Goal: Transaction & Acquisition: Purchase product/service

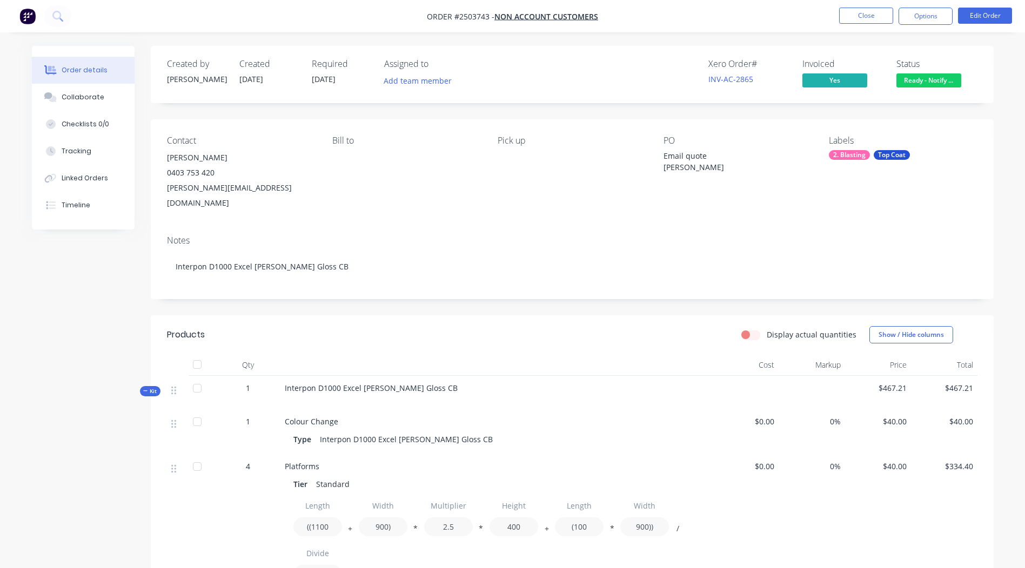
click at [928, 77] on span "Ready - Notify ..." at bounding box center [928, 80] width 65 height 14
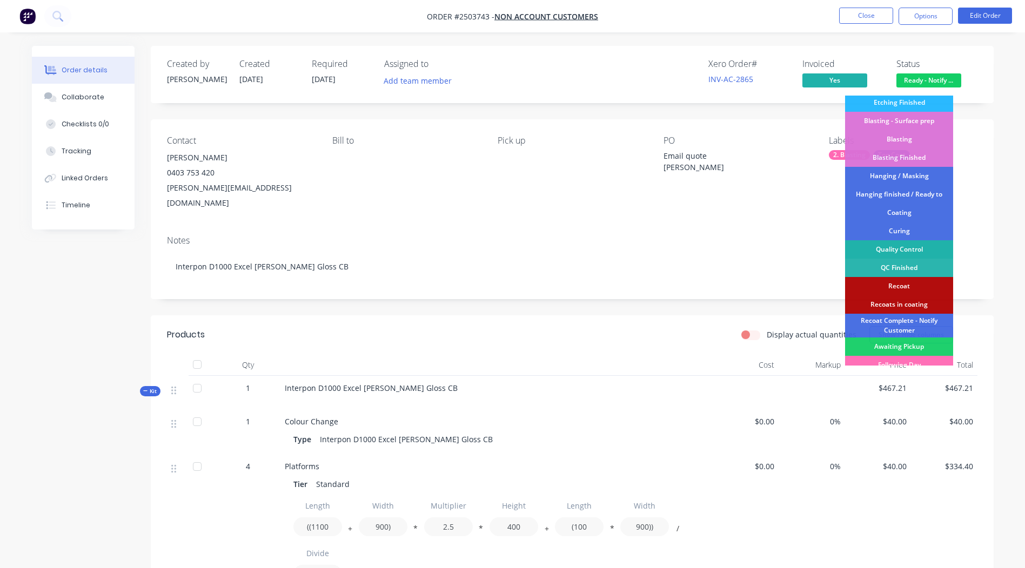
scroll to position [231, 0]
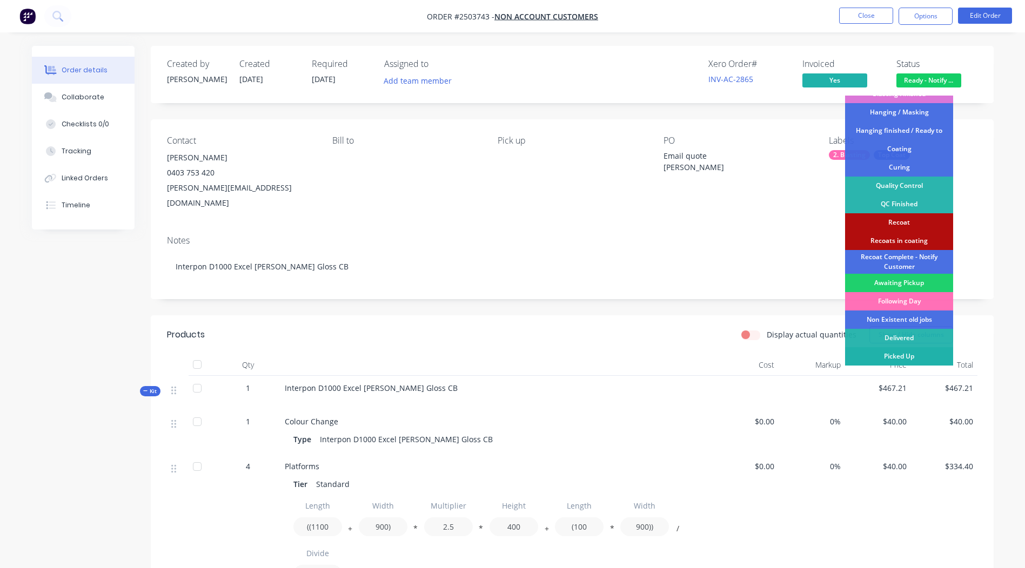
click at [910, 356] on div "Picked Up" at bounding box center [899, 356] width 108 height 18
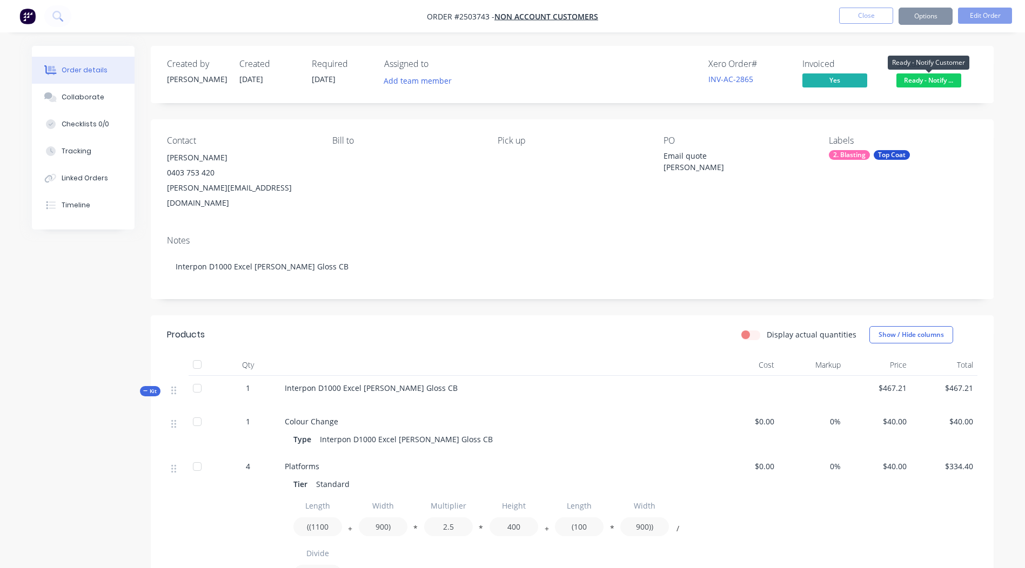
drag, startPoint x: 934, startPoint y: 75, endPoint x: 933, endPoint y: 81, distance: 6.7
click at [934, 77] on span "Ready - Notify ..." at bounding box center [928, 80] width 65 height 14
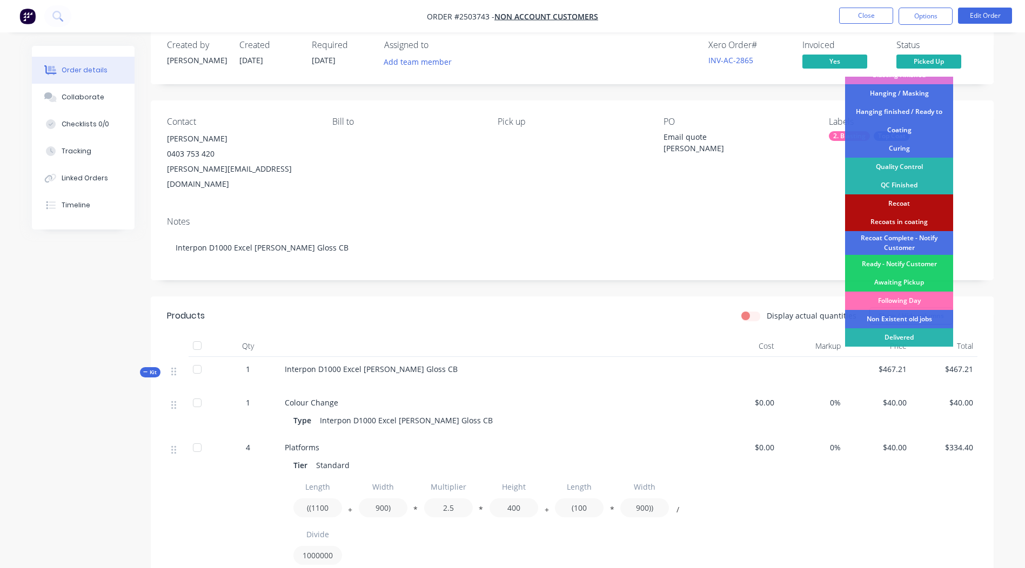
scroll to position [0, 0]
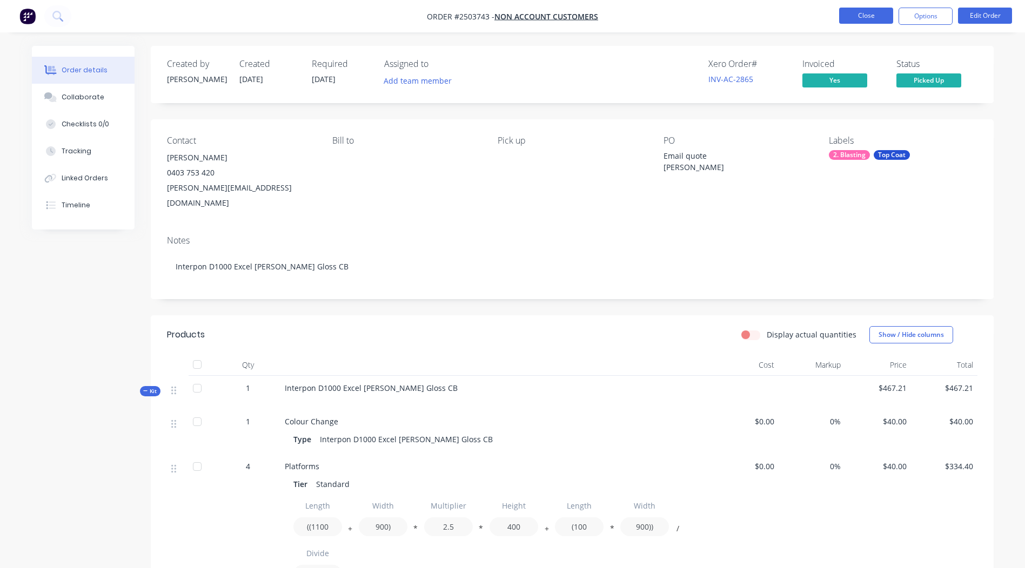
click at [864, 16] on button "Close" at bounding box center [866, 16] width 54 height 16
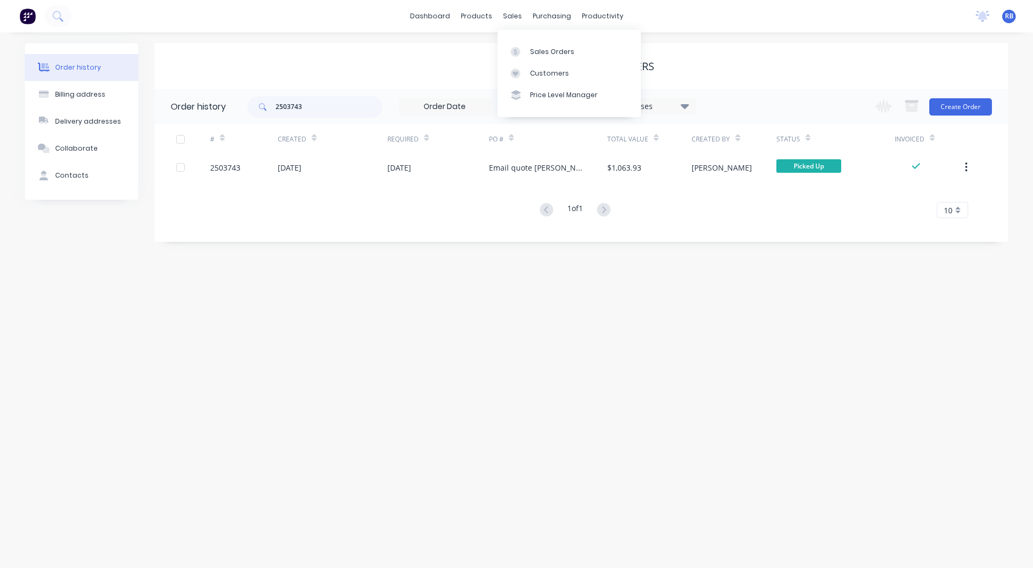
click at [510, 30] on body "dashboard products sales purchasing productivity dashboard products Product Cat…" at bounding box center [516, 284] width 1033 height 568
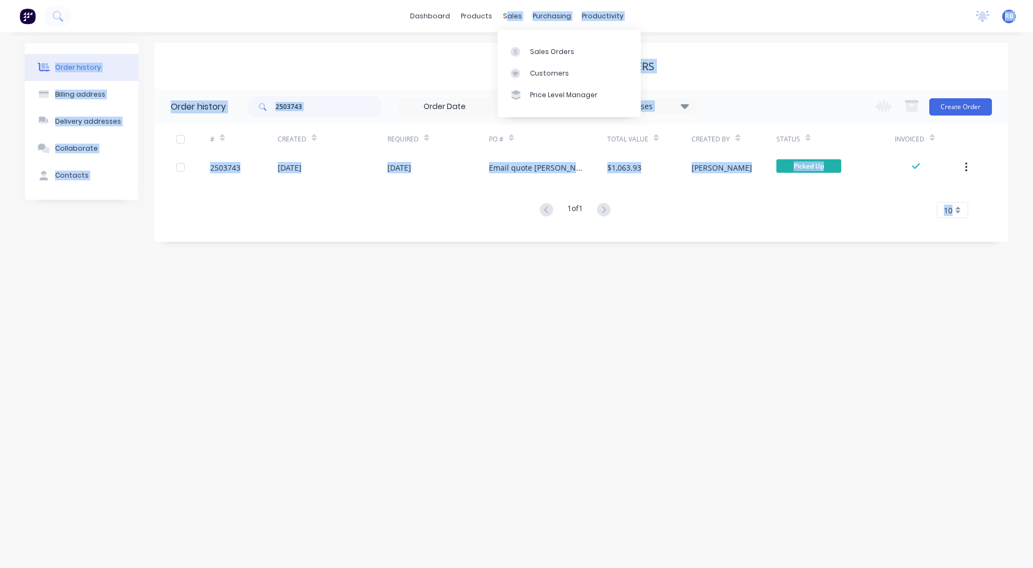
drag, startPoint x: 510, startPoint y: 30, endPoint x: 458, endPoint y: 41, distance: 53.1
click at [454, 43] on div "Non account customers" at bounding box center [582, 66] width 854 height 46
click at [403, 63] on div "Non account customers" at bounding box center [582, 66] width 854 height 13
click at [407, 61] on div "Non account customers" at bounding box center [582, 66] width 854 height 13
click at [513, 16] on div "sales" at bounding box center [513, 16] width 30 height 16
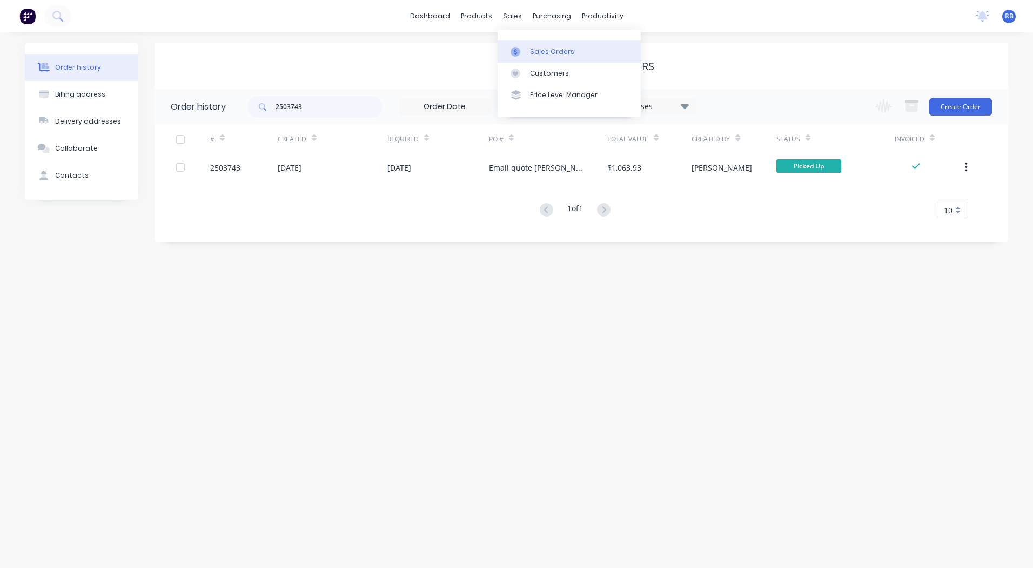
click at [534, 50] on div "Sales Orders" at bounding box center [552, 52] width 44 height 10
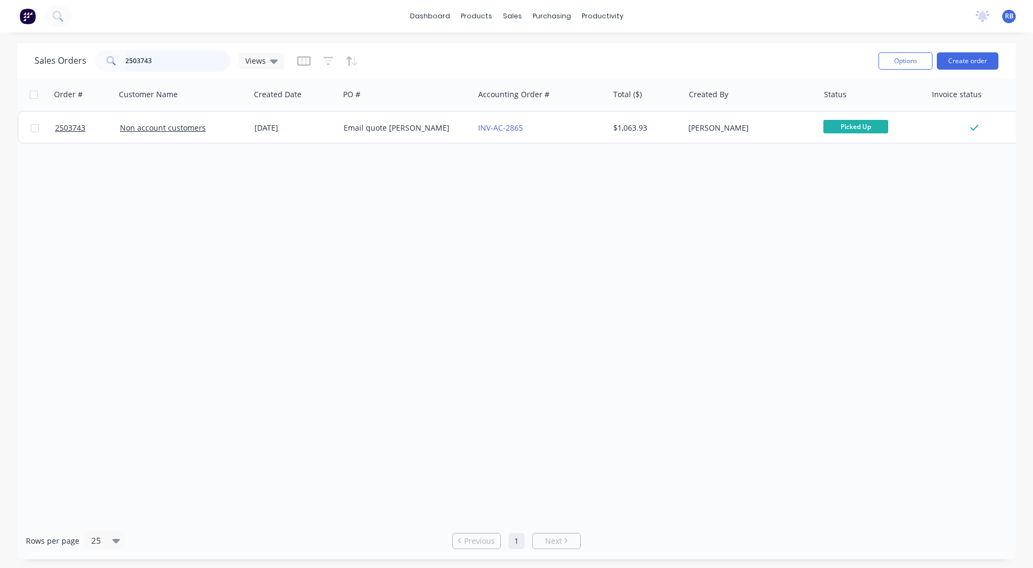
click at [160, 64] on input "2503743" at bounding box center [177, 61] width 105 height 22
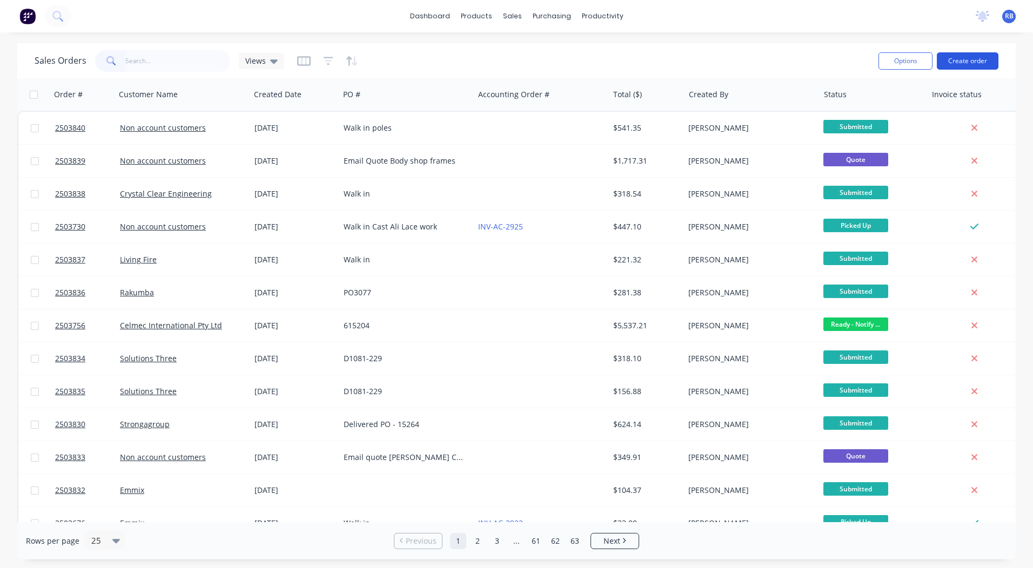
click at [966, 62] on button "Create order" at bounding box center [968, 60] width 62 height 17
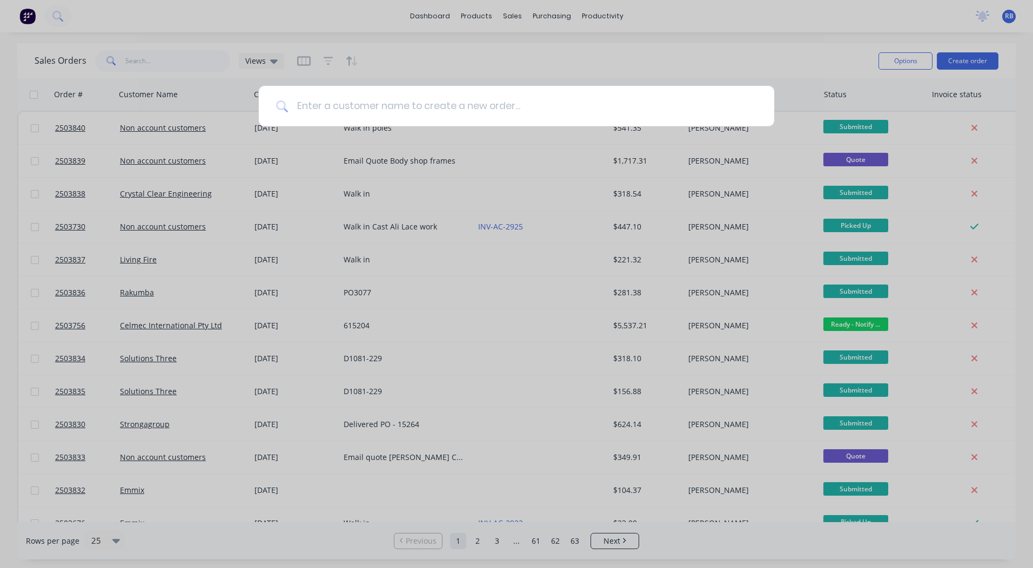
drag, startPoint x: 407, startPoint y: 108, endPoint x: 416, endPoint y: 107, distance: 8.7
click at [407, 111] on input at bounding box center [522, 106] width 469 height 41
type input "n"
click at [374, 104] on input at bounding box center [522, 106] width 469 height 41
type input "non account"
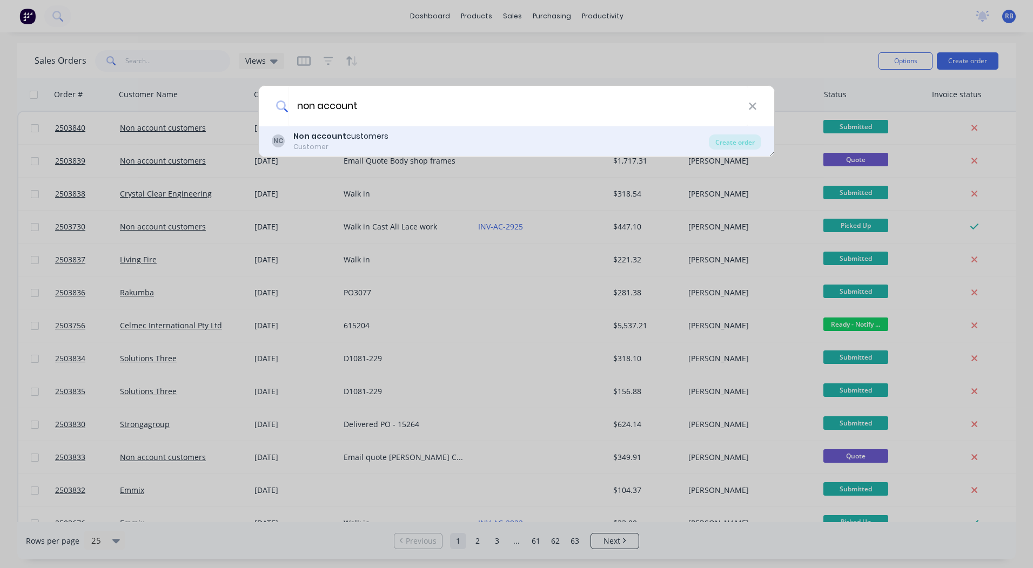
click at [305, 138] on b "Non account" at bounding box center [319, 136] width 53 height 11
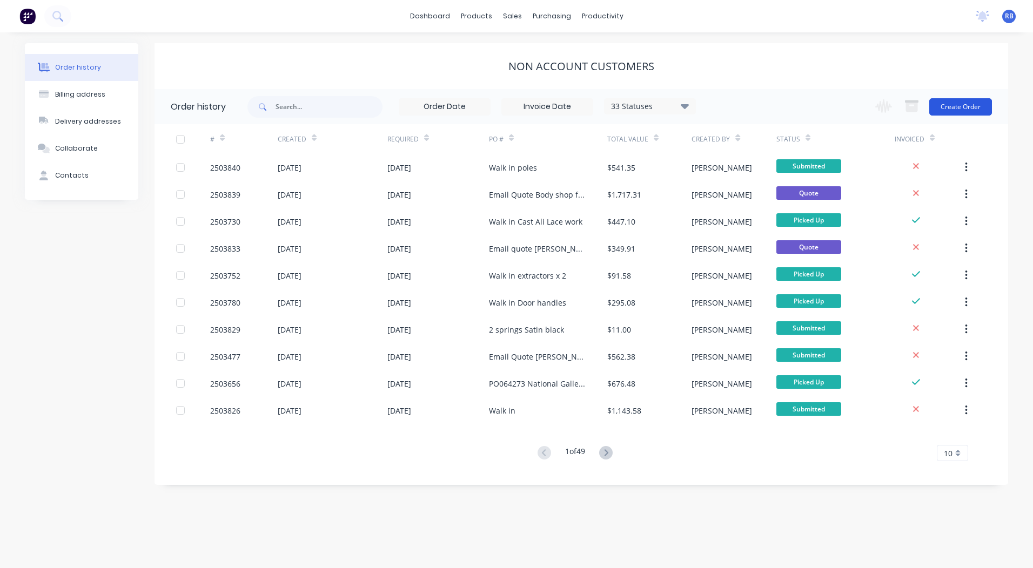
click at [960, 102] on button "Create Order" at bounding box center [960, 106] width 63 height 17
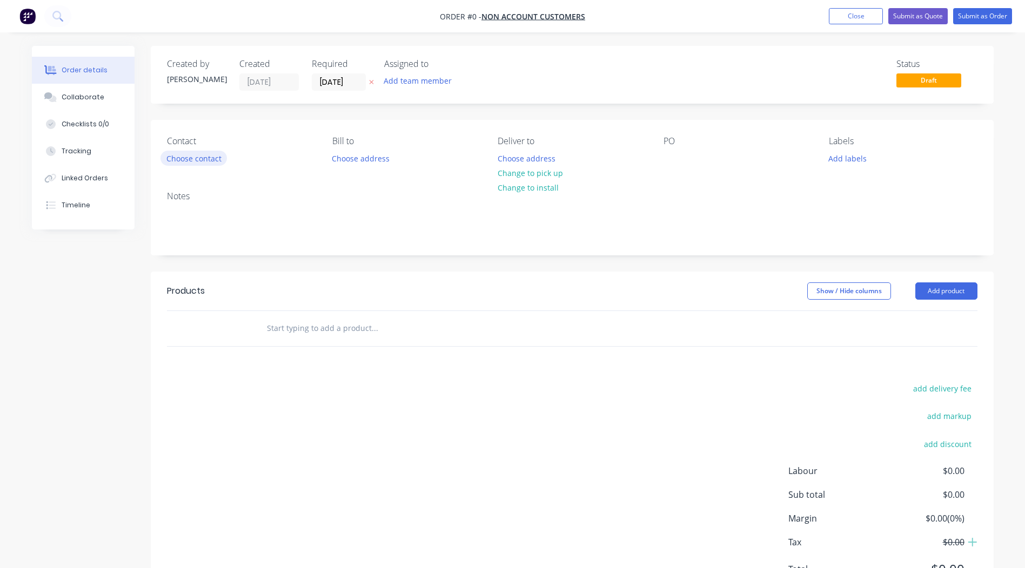
click at [192, 162] on button "Choose contact" at bounding box center [193, 158] width 66 height 15
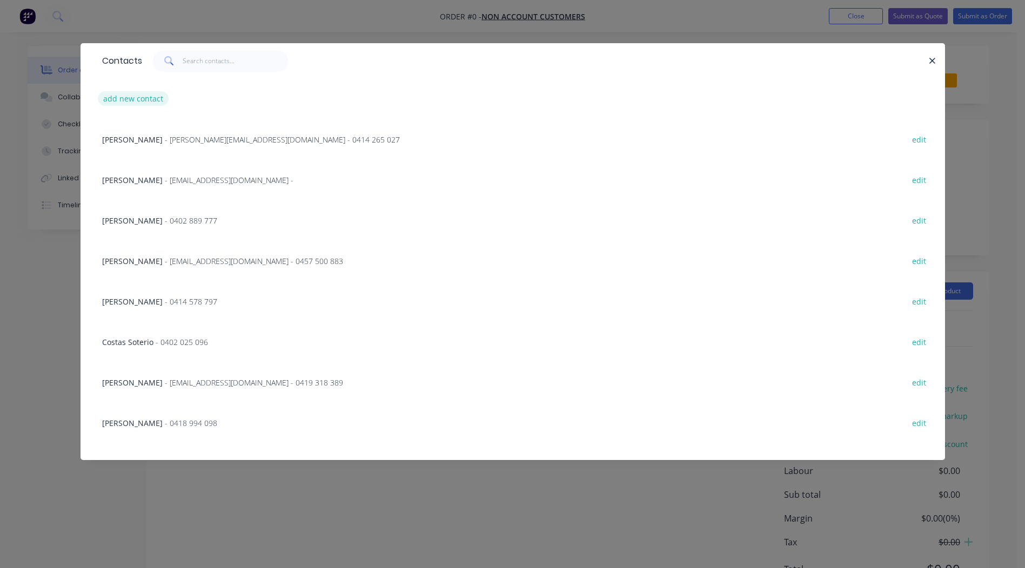
click at [136, 100] on button "add new contact" at bounding box center [133, 98] width 71 height 15
select select "AU"
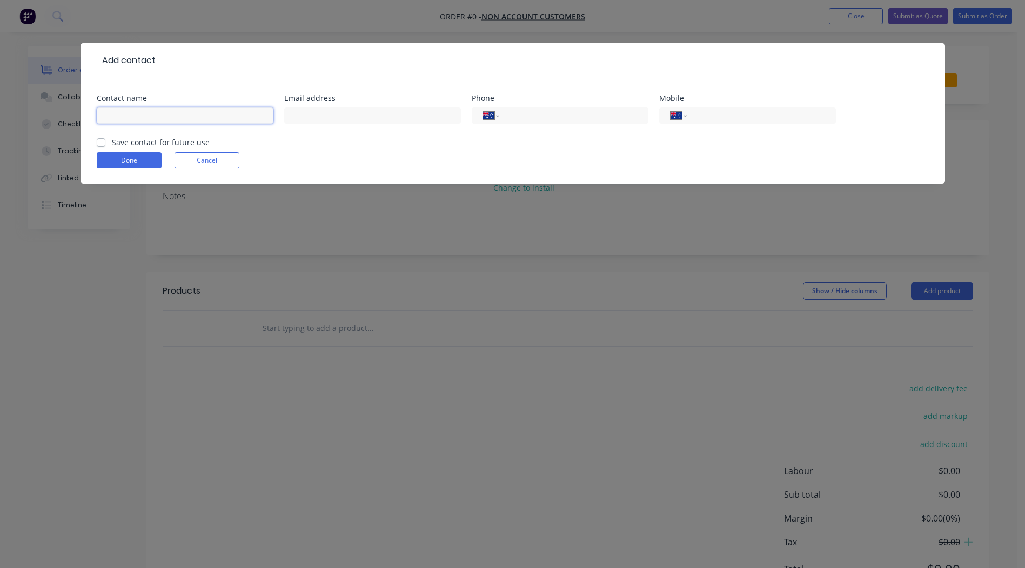
click at [145, 116] on input "text" at bounding box center [185, 116] width 177 height 16
type input "[PERSON_NAME]"
click at [307, 118] on input "text" at bounding box center [372, 116] width 177 height 16
type input "[PERSON_NAME][EMAIL_ADDRESS][DOMAIN_NAME]"
click at [762, 116] on input "tel" at bounding box center [759, 116] width 130 height 12
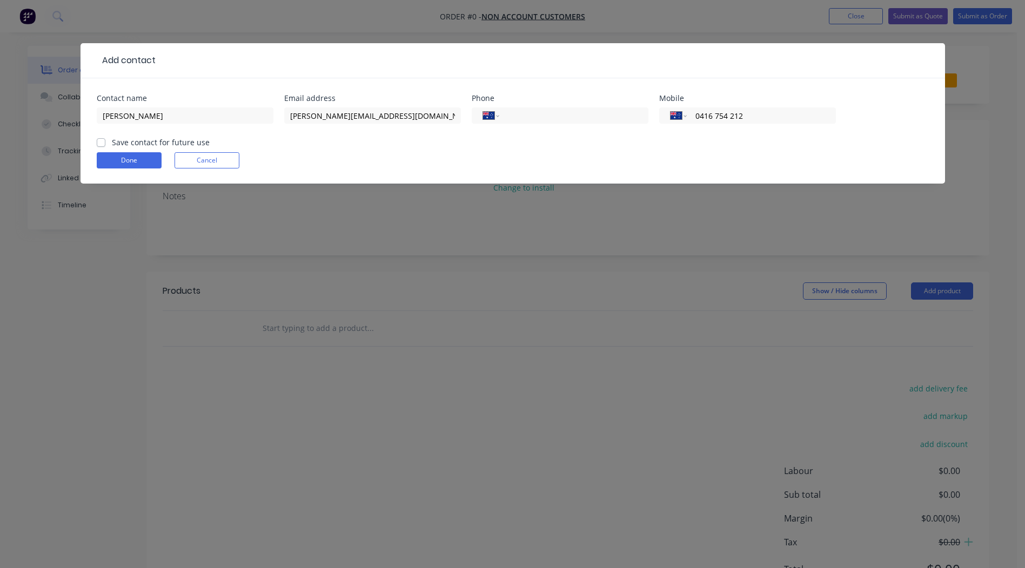
type input "0416 754 212"
click at [112, 141] on label "Save contact for future use" at bounding box center [161, 142] width 98 height 11
click at [101, 141] on input "Save contact for future use" at bounding box center [101, 142] width 9 height 10
checkbox input "true"
drag, startPoint x: 104, startPoint y: 156, endPoint x: 118, endPoint y: 159, distance: 14.5
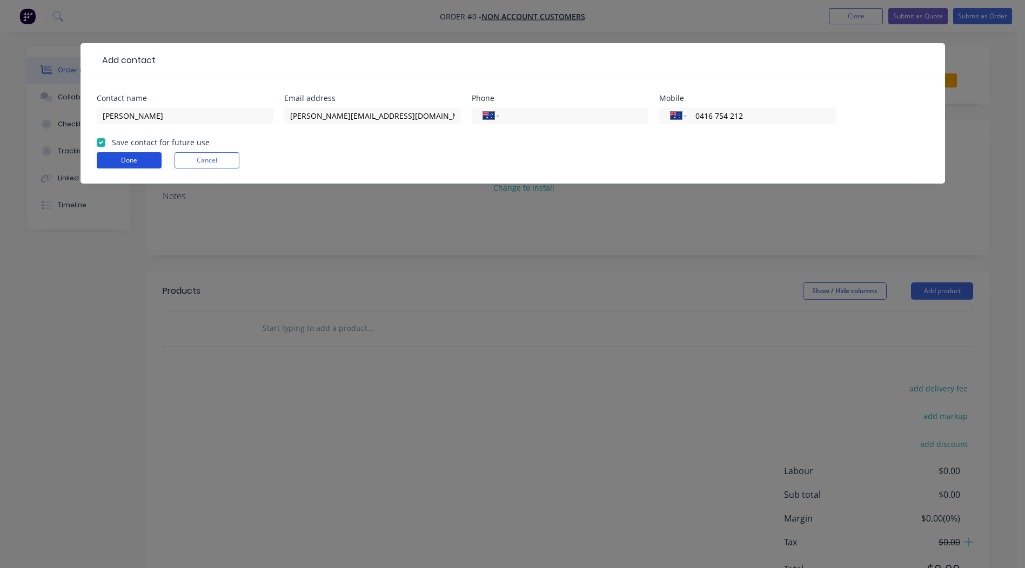
click at [105, 157] on button "Done" at bounding box center [129, 160] width 65 height 16
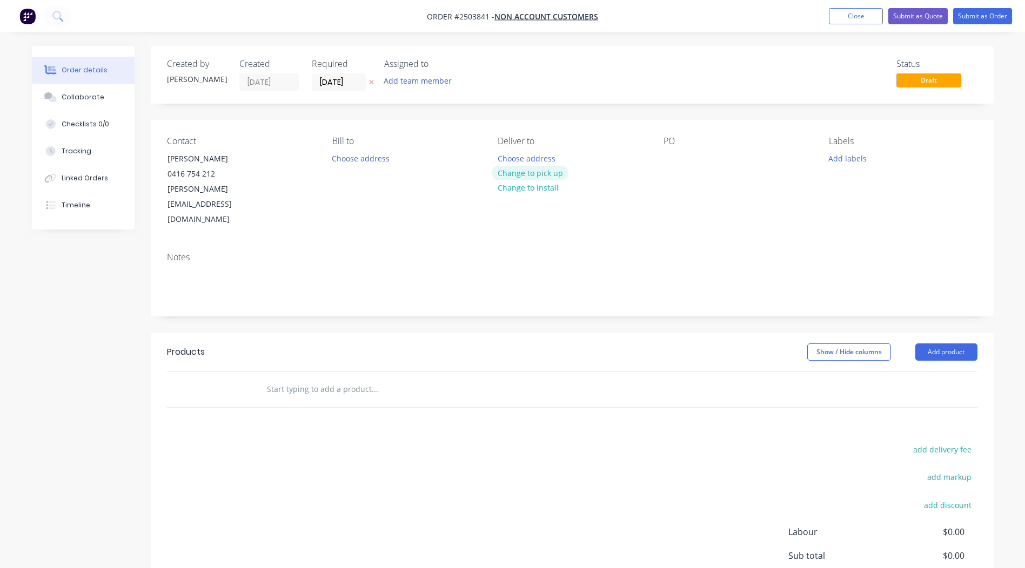
click at [557, 172] on button "Change to pick up" at bounding box center [530, 173] width 77 height 15
click at [661, 163] on div "Contact [PERSON_NAME] [PHONE_NUMBER] [PERSON_NAME][EMAIL_ADDRESS][DOMAIN_NAME] …" at bounding box center [572, 182] width 843 height 124
click at [669, 155] on div at bounding box center [671, 159] width 17 height 16
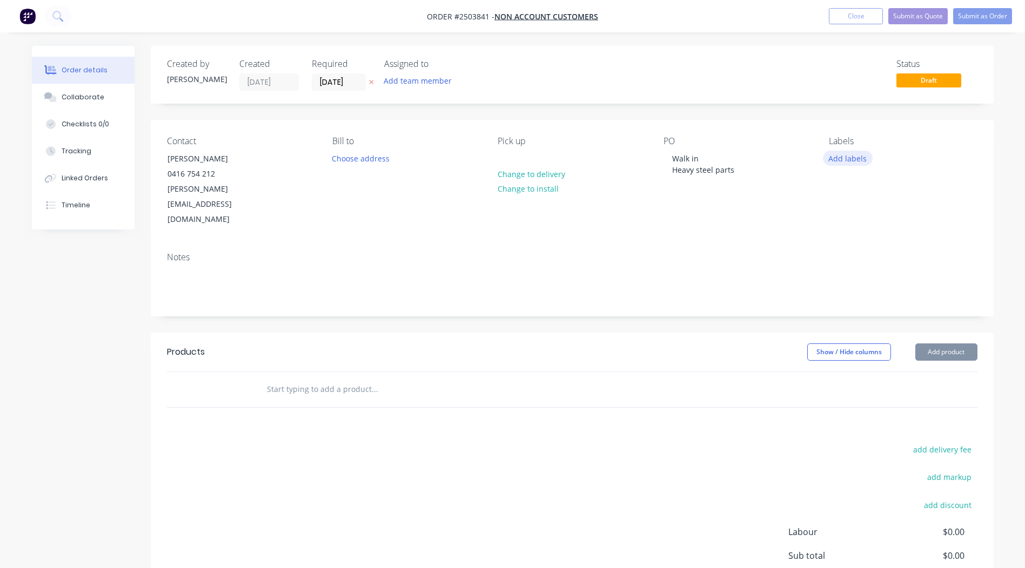
click at [850, 162] on button "Add labels" at bounding box center [848, 158] width 50 height 15
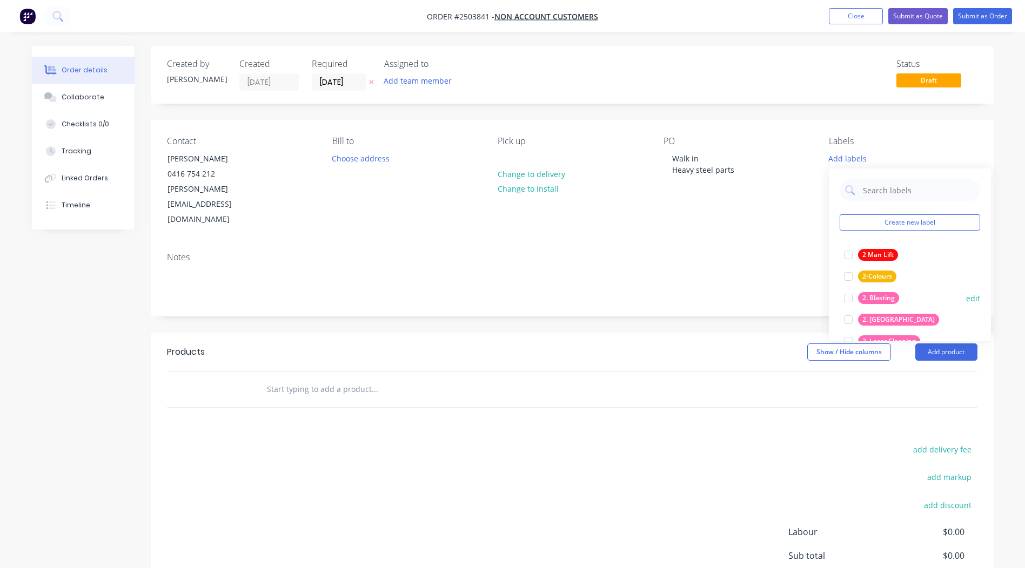
click at [843, 298] on div at bounding box center [848, 298] width 22 height 22
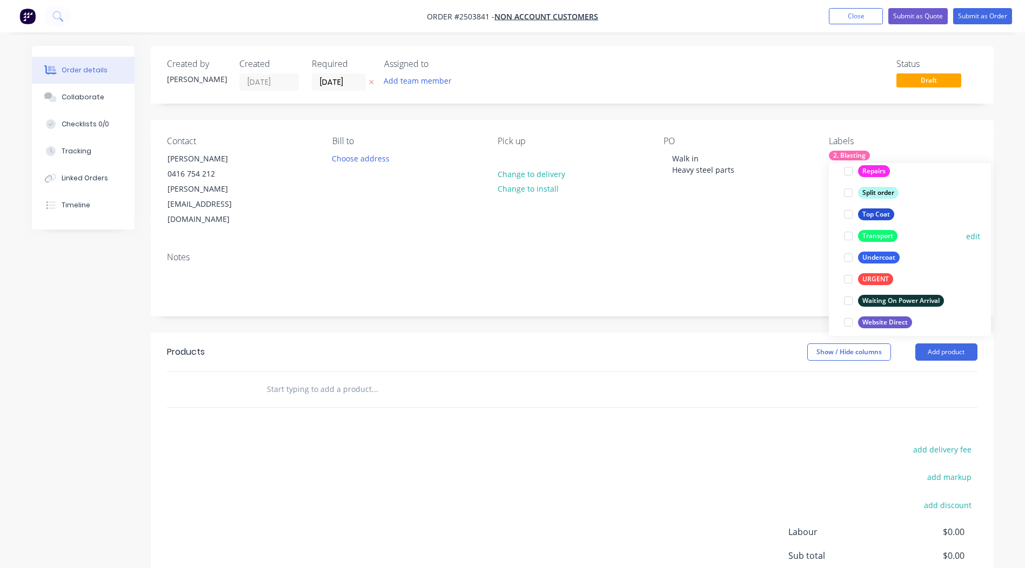
scroll to position [735, 0]
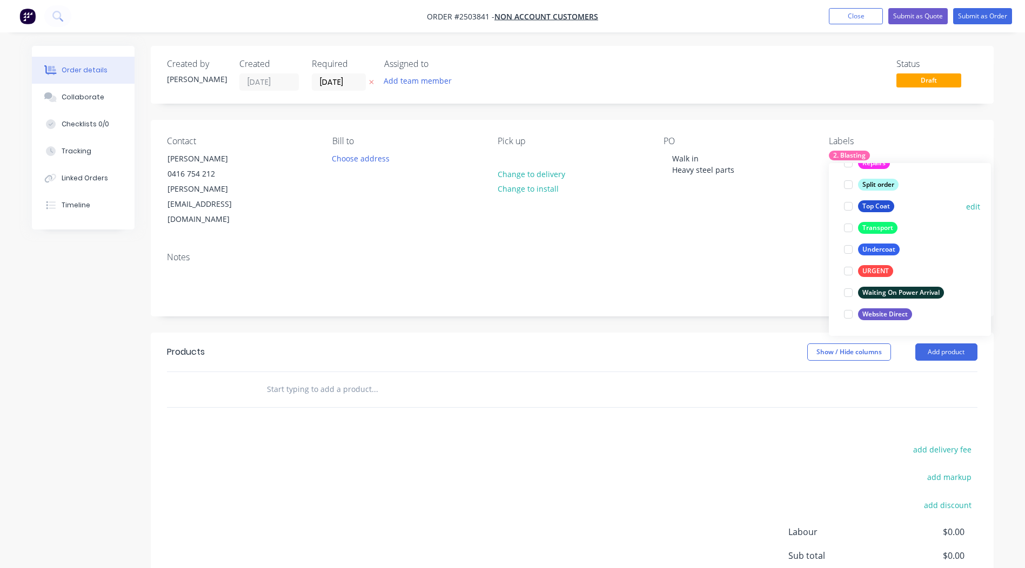
click at [850, 205] on div at bounding box center [848, 207] width 22 height 22
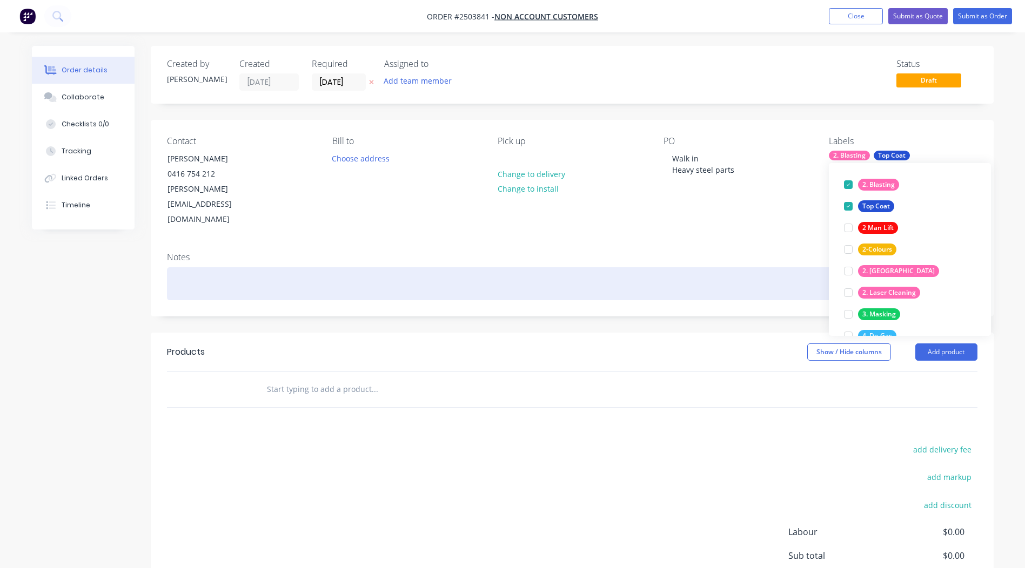
click at [749, 267] on div at bounding box center [572, 283] width 810 height 33
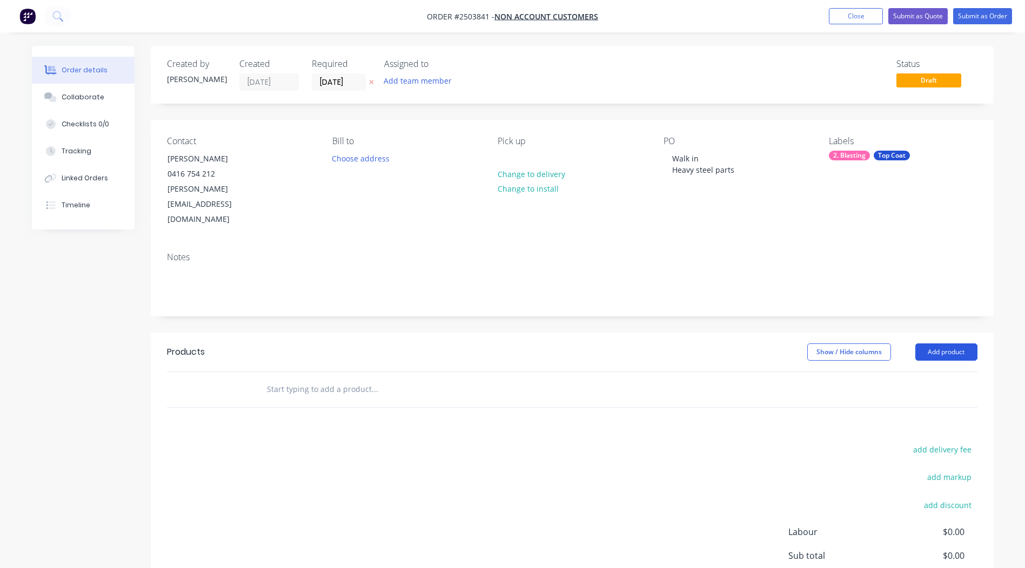
click at [948, 344] on button "Add product" at bounding box center [946, 352] width 62 height 17
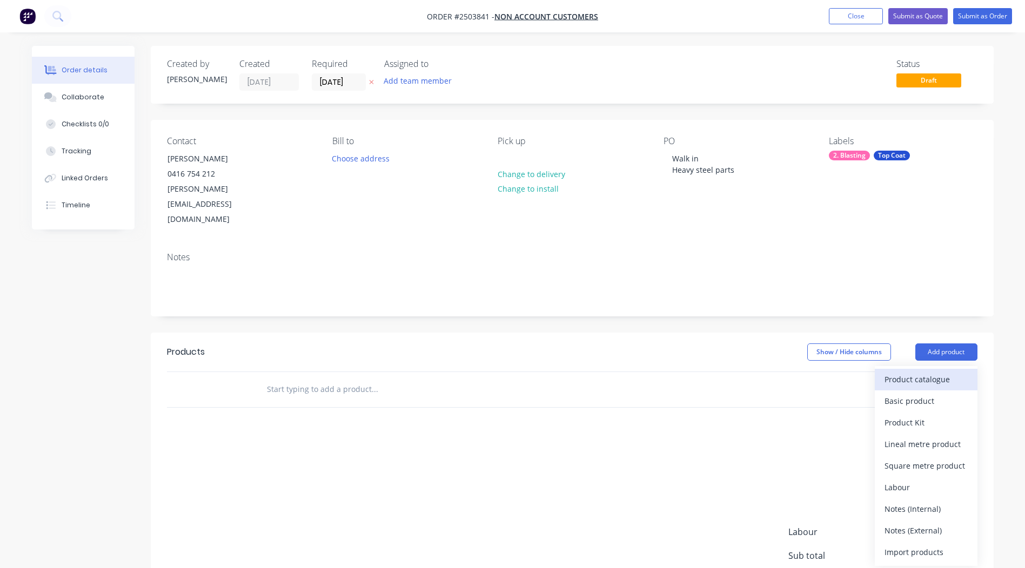
click at [933, 372] on div "Product catalogue" at bounding box center [925, 380] width 83 height 16
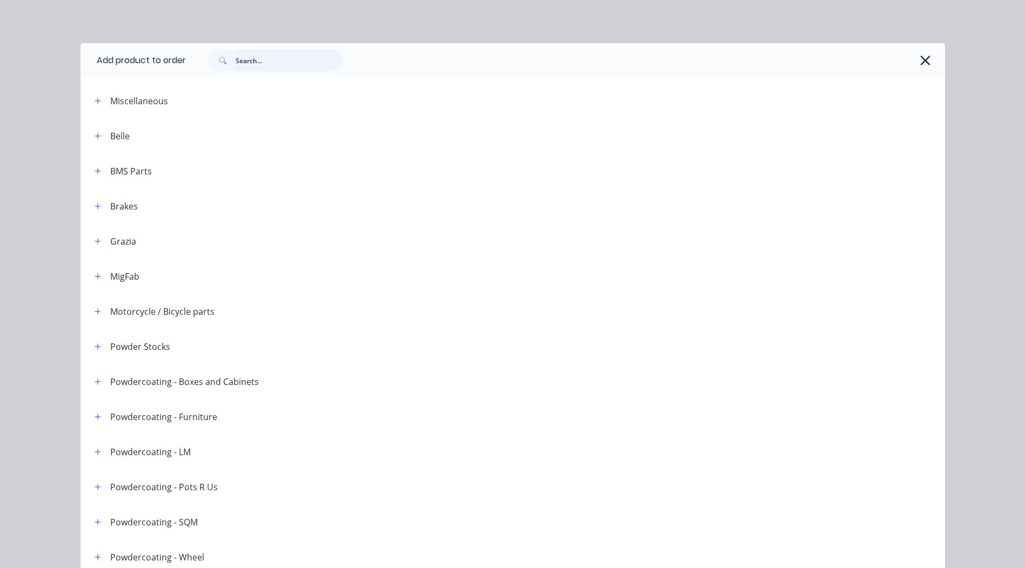
click at [275, 59] on input "text" at bounding box center [289, 61] width 107 height 22
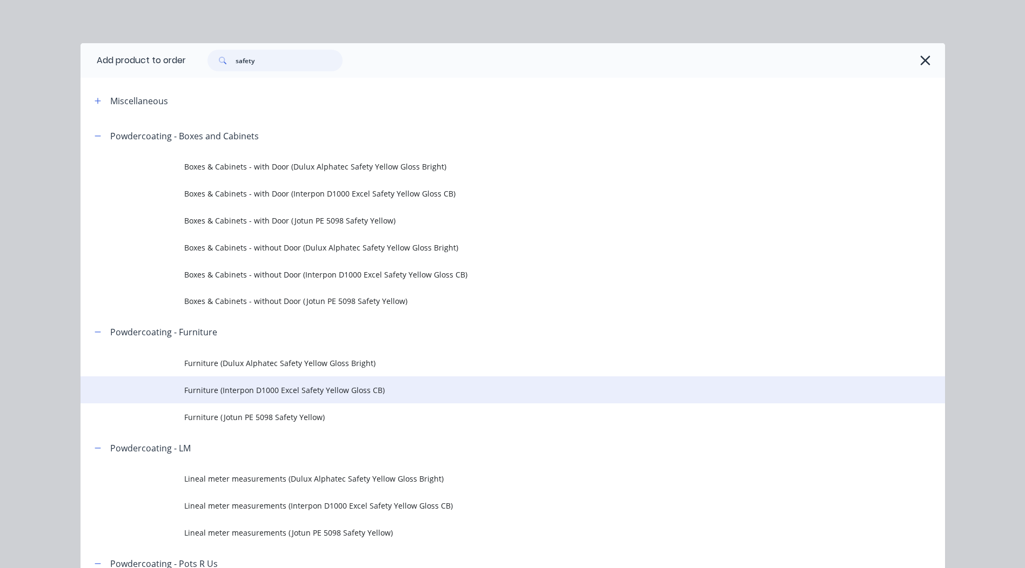
type input "safety"
click at [273, 389] on span "Furniture (Interpon D1000 Excel Safety Yellow Gloss CB)" at bounding box center [488, 390] width 608 height 11
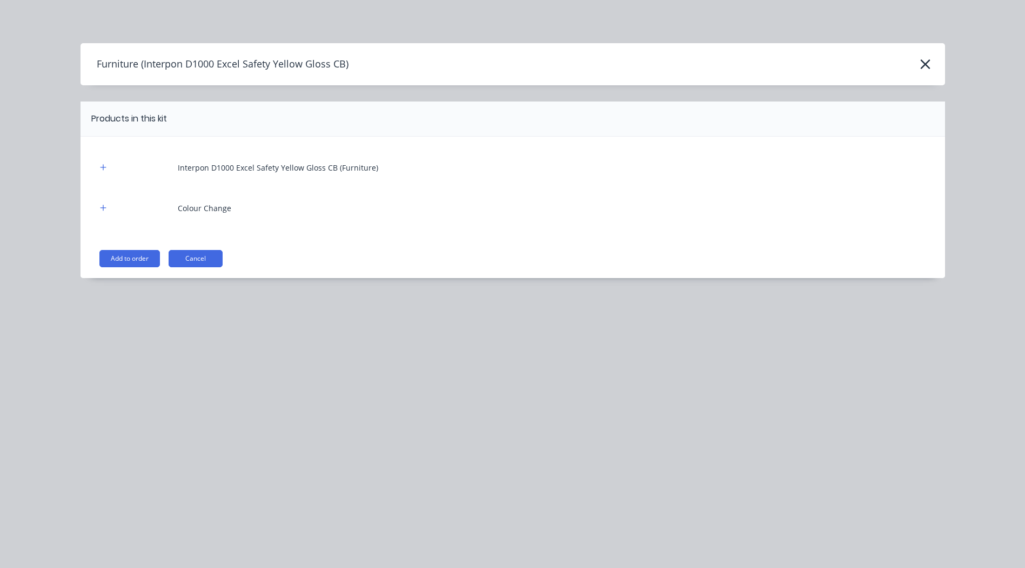
drag, startPoint x: 124, startPoint y: 253, endPoint x: 150, endPoint y: 249, distance: 26.4
click at [124, 254] on button "Add to order" at bounding box center [129, 258] width 61 height 17
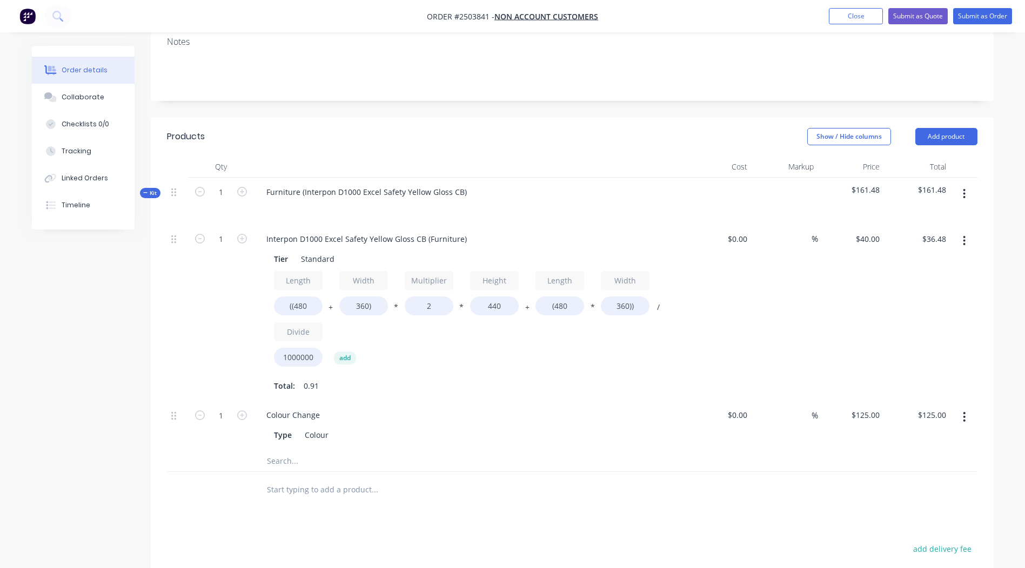
scroll to position [216, 0]
click at [310, 231] on div "Interpon D1000 Excel Safety Yellow Gloss CB (Furniture)" at bounding box center [367, 239] width 218 height 16
click at [309, 231] on div "Interpon D1000 Excel Safety Yellow Gloss CB (Furniture)" at bounding box center [367, 239] width 218 height 16
click at [299, 296] on input "((480" at bounding box center [298, 305] width 49 height 19
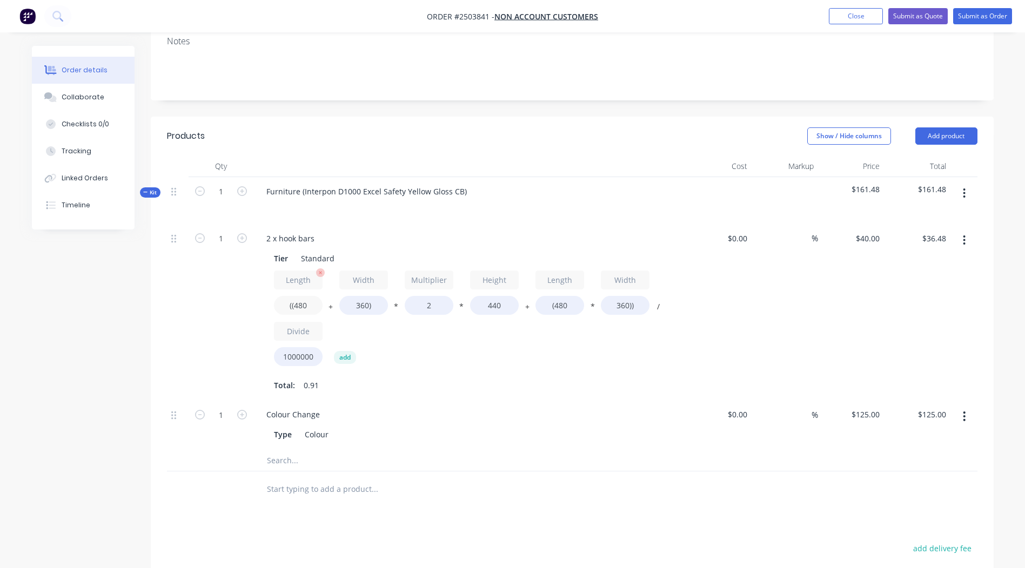
click at [300, 296] on input "((480" at bounding box center [298, 305] width 49 height 19
click at [303, 296] on input "((480" at bounding box center [298, 305] width 49 height 19
type input "((1500"
type input "$72.38"
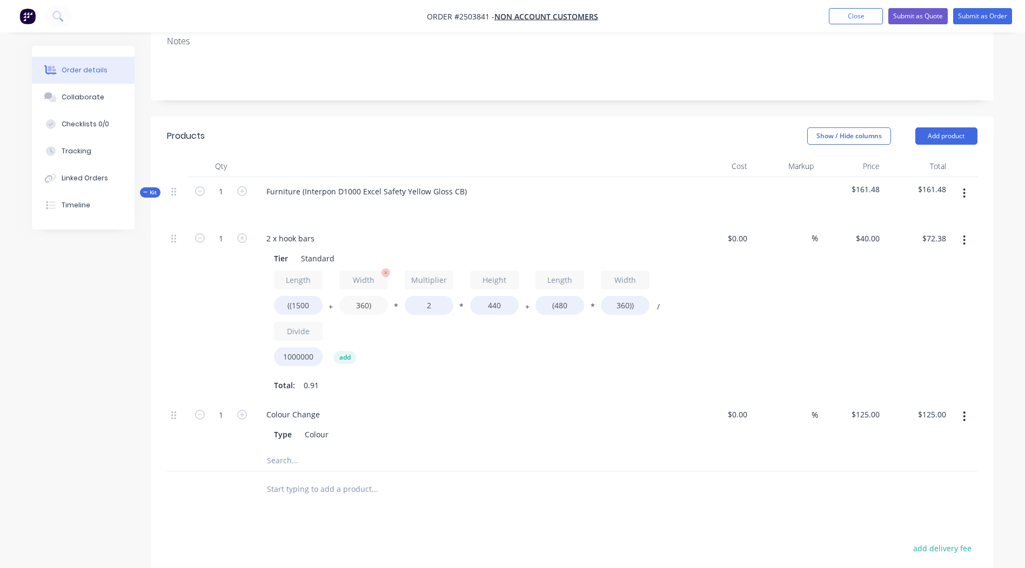
click at [361, 296] on input "360)" at bounding box center [363, 305] width 49 height 19
type input "830)"
type input "$88.93"
click at [494, 296] on input "440" at bounding box center [494, 305] width 49 height 19
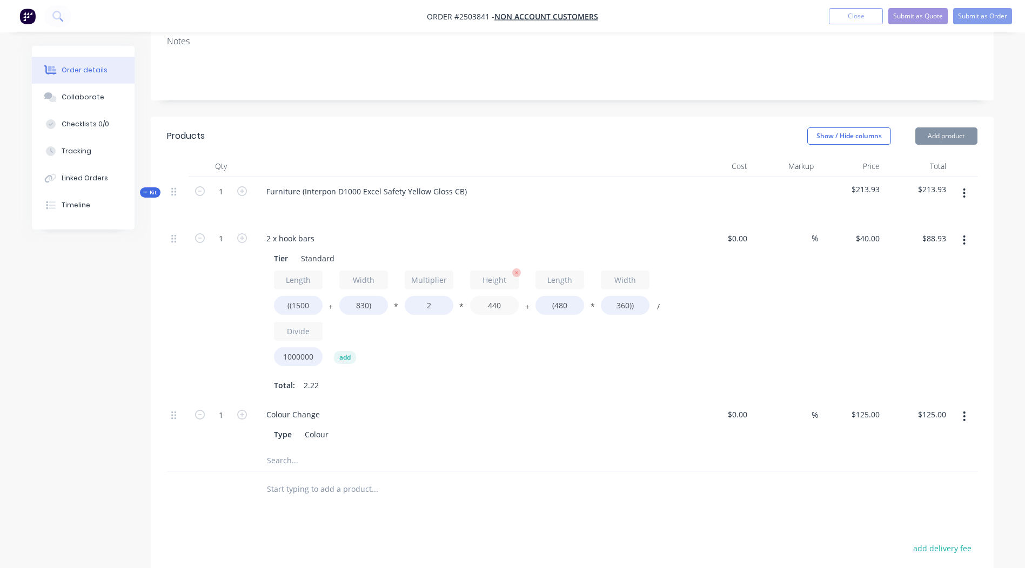
click at [495, 296] on input "440" at bounding box center [494, 305] width 49 height 19
type input "150"
type input "$34.87"
click at [556, 296] on input "(480" at bounding box center [559, 305] width 49 height 19
click at [557, 296] on input "(480" at bounding box center [559, 305] width 49 height 19
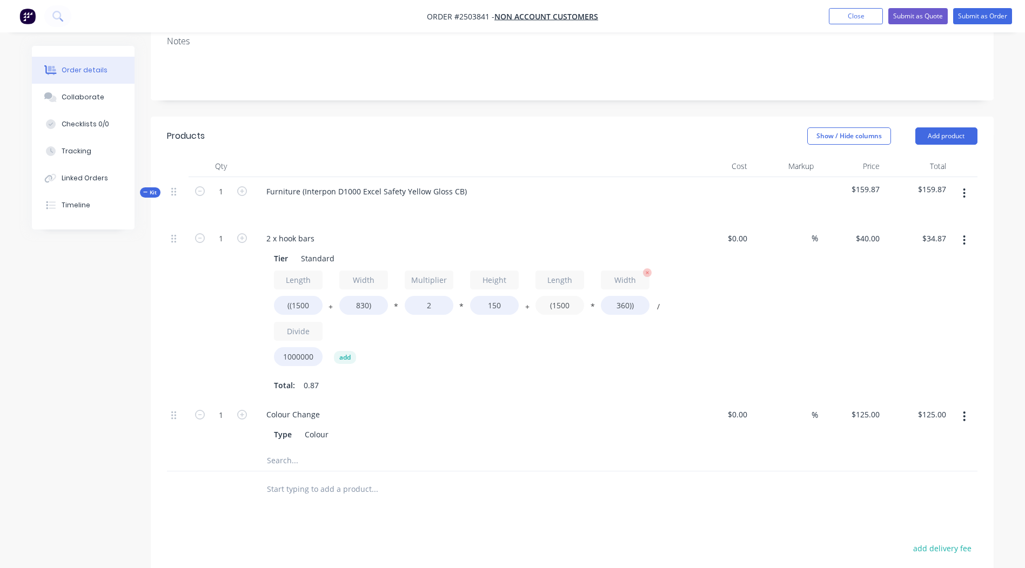
type input "(1500"
type input "$49.56"
click at [621, 296] on input "360))" at bounding box center [625, 305] width 49 height 19
type input "830))"
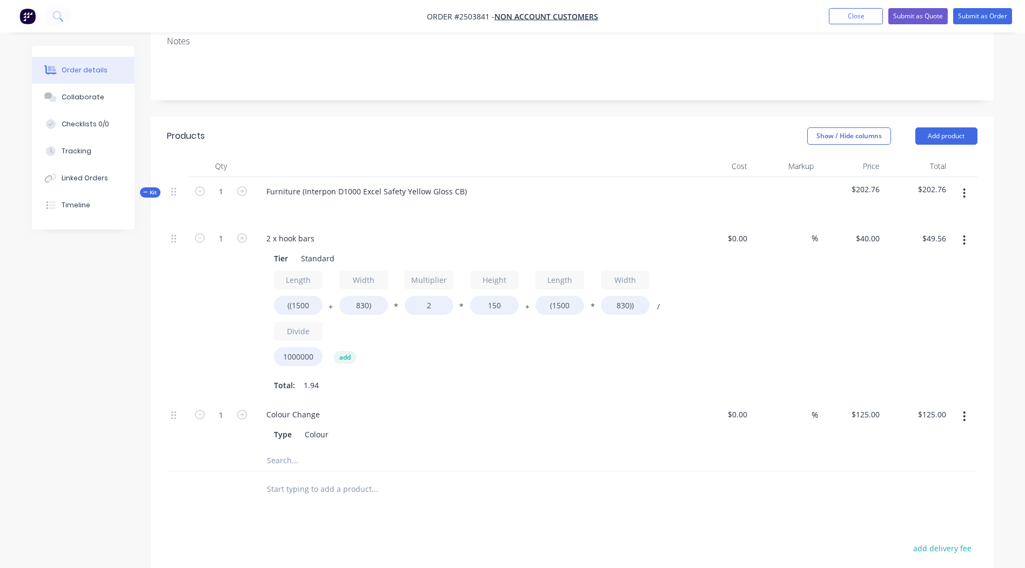
type input "$77.76"
click at [576, 337] on div "Length ((1500 + Width 830) * Multiplier 2 * Height 150 + Length (1500 * Width 8…" at bounding box center [469, 321] width 391 height 100
click at [222, 231] on input "1" at bounding box center [221, 239] width 28 height 16
type input "2"
type input "$155.52"
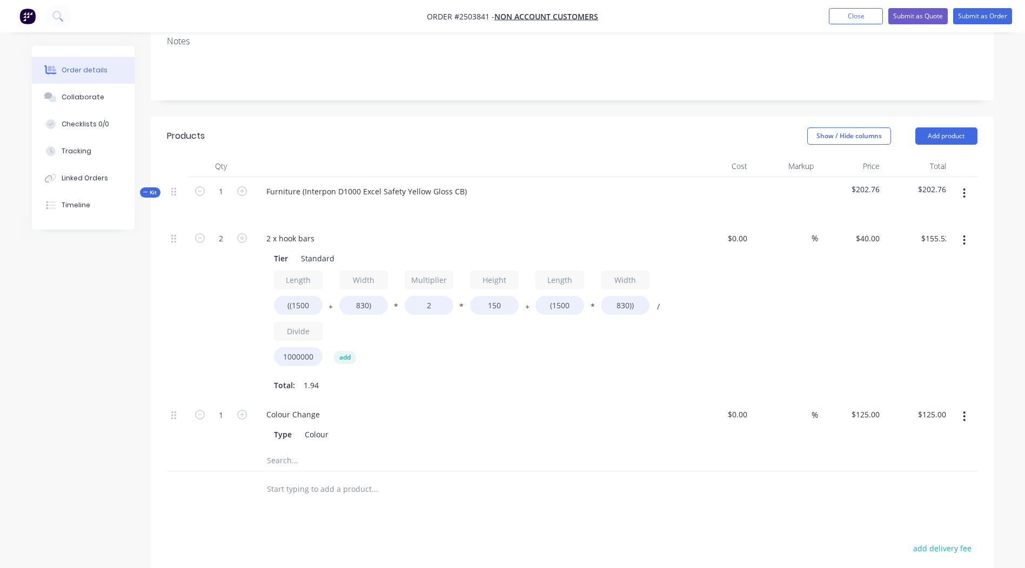
click at [512, 319] on div "Length ((1500 + Width 830) * Multiplier 2 * Height 150 + Length (1500 * Width 8…" at bounding box center [469, 321] width 391 height 100
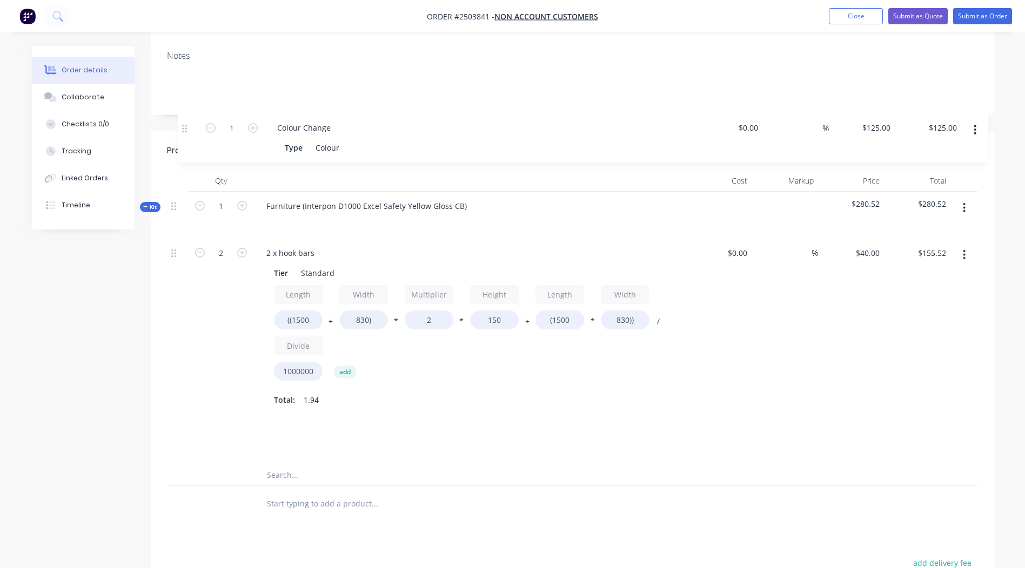
scroll to position [200, 0]
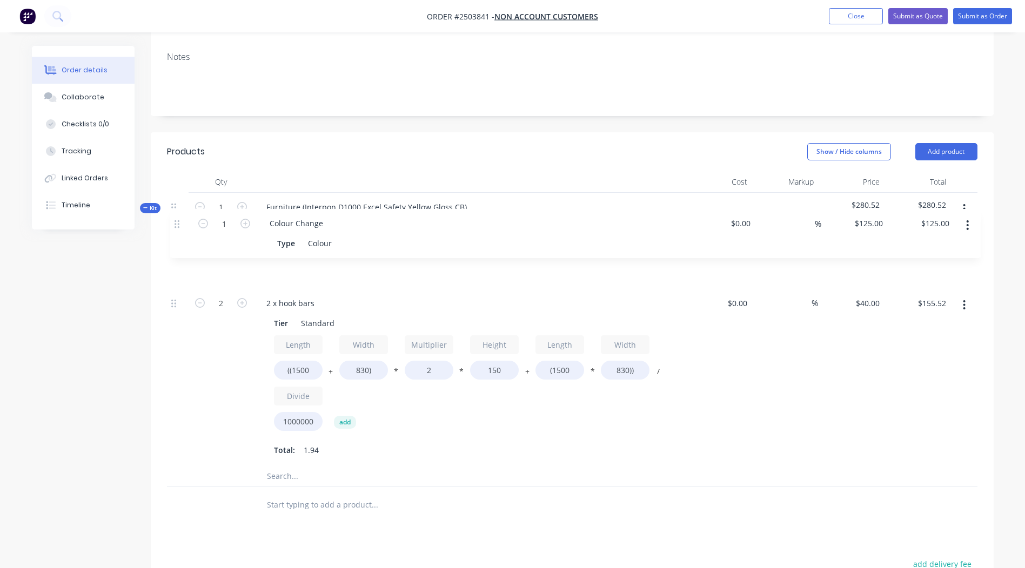
drag, startPoint x: 174, startPoint y: 383, endPoint x: 179, endPoint y: 205, distance: 177.8
click at [180, 209] on div "Kit 1 Furniture (Interpon D1000 Excel Safety Yellow Gloss CB) $280.52 $280.52 2…" at bounding box center [572, 340] width 810 height 295
click at [963, 299] on icon "button" at bounding box center [964, 305] width 3 height 12
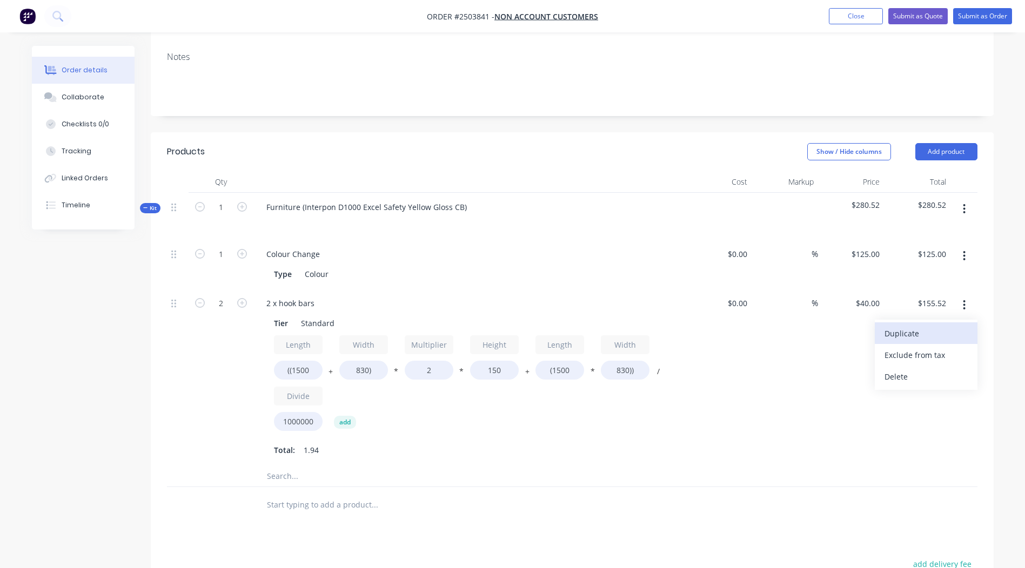
click at [929, 326] on div "Duplicate" at bounding box center [925, 334] width 83 height 16
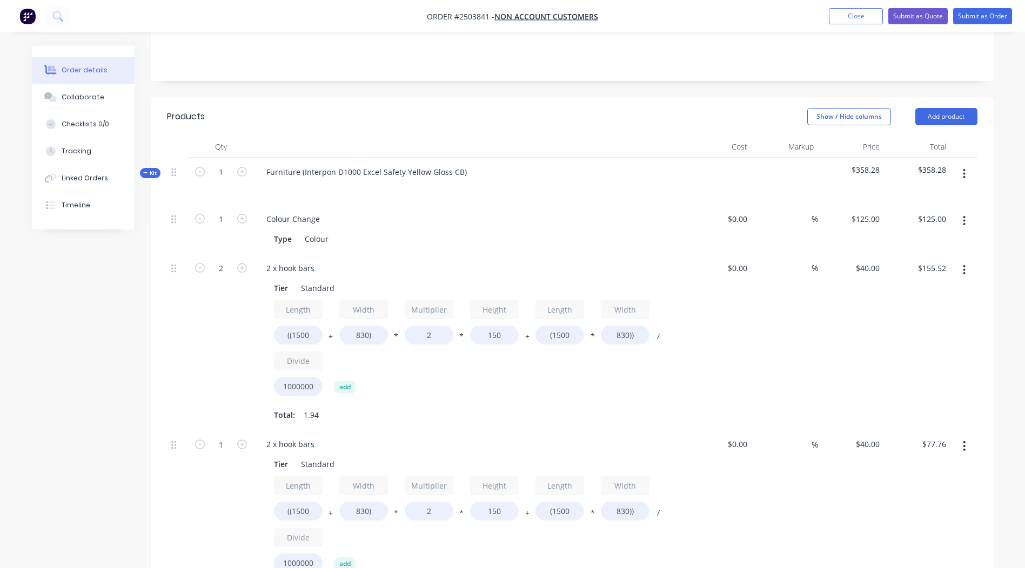
scroll to position [254, 0]
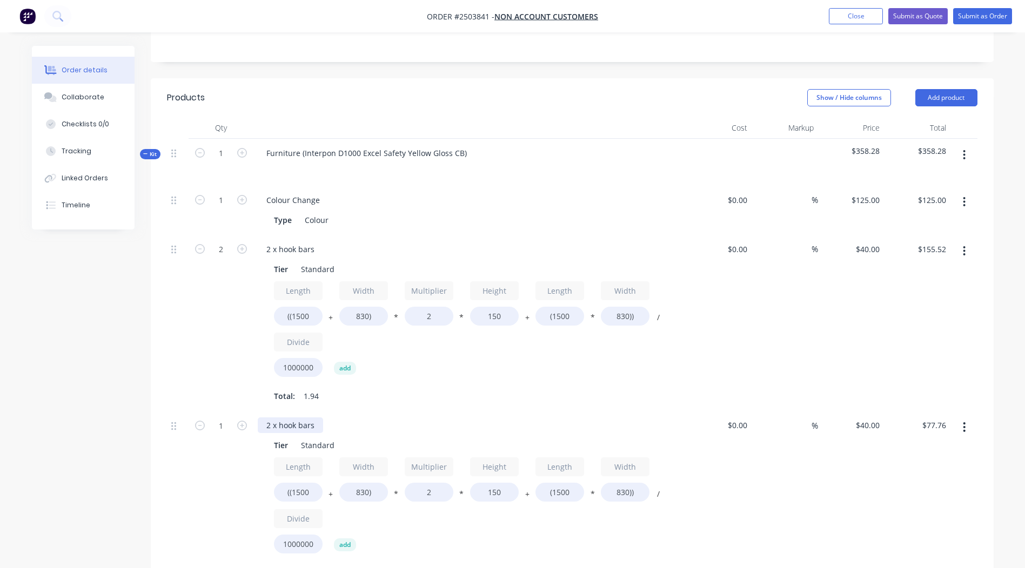
click at [282, 418] on div "2 x hook bars" at bounding box center [290, 426] width 65 height 16
click at [301, 483] on input "((1500" at bounding box center [298, 492] width 49 height 19
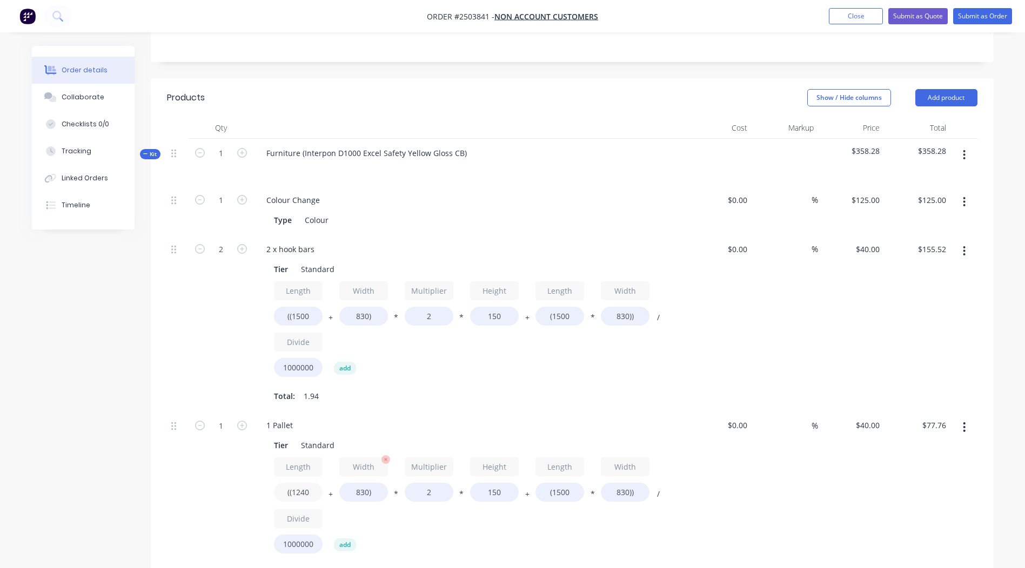
type input "((1240"
type input "$74.64"
click at [358, 483] on input "830)" at bounding box center [363, 492] width 49 height 19
type input "1240)"
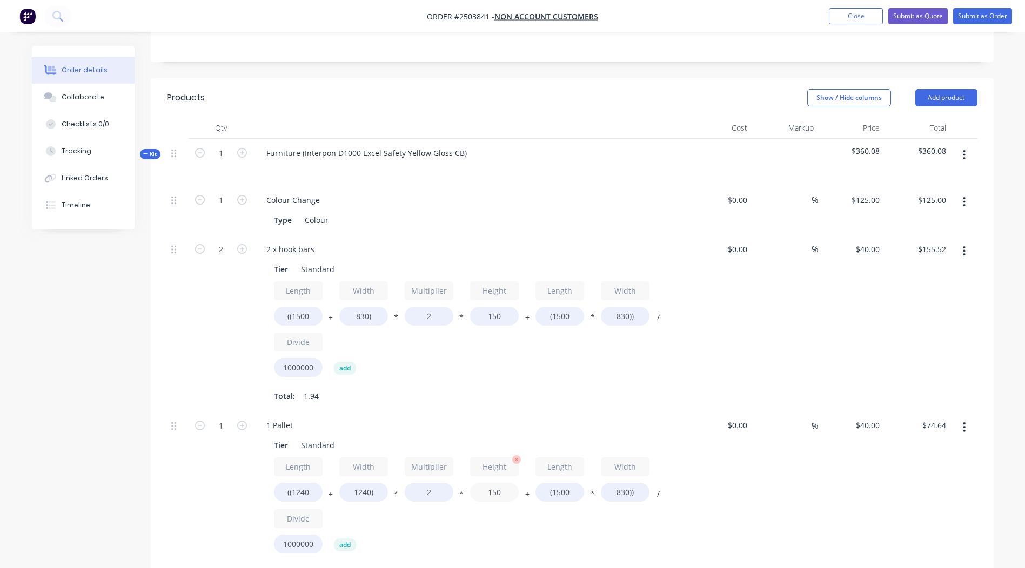
type input "$79.56"
click at [491, 483] on input "150" at bounding box center [494, 492] width 49 height 19
type input "160"
type input "$81.54"
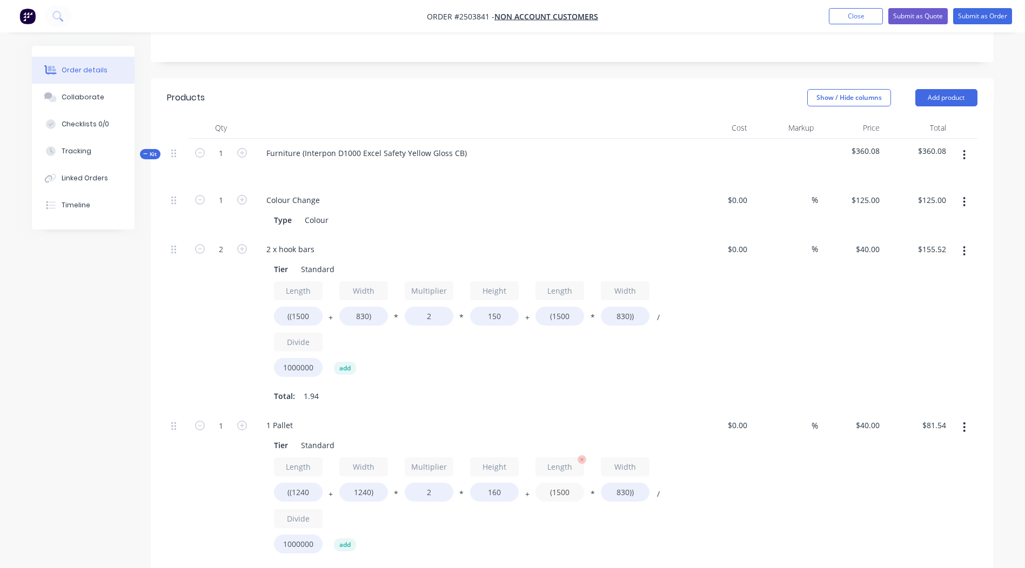
click at [555, 483] on input "(1500" at bounding box center [559, 492] width 49 height 19
type input "(1240"
type input "$72.91"
click at [619, 483] on input "830))" at bounding box center [625, 492] width 49 height 19
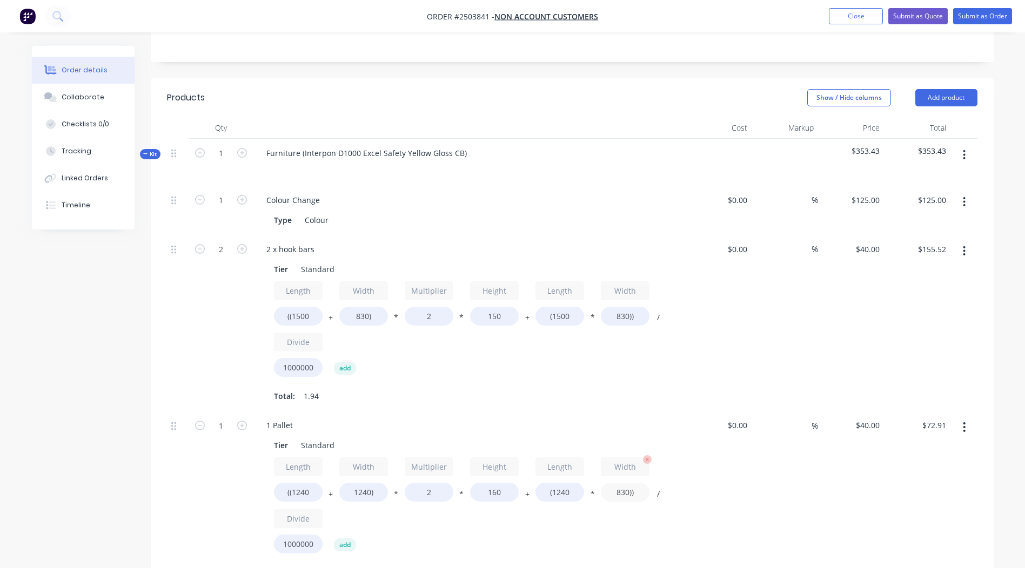
click at [619, 483] on input "830))" at bounding box center [625, 492] width 49 height 19
type input "1240))"
type input "$93.25"
click at [818, 481] on div "$40.00 $40.00" at bounding box center [851, 499] width 66 height 177
click at [963, 418] on button "button" at bounding box center [963, 427] width 25 height 19
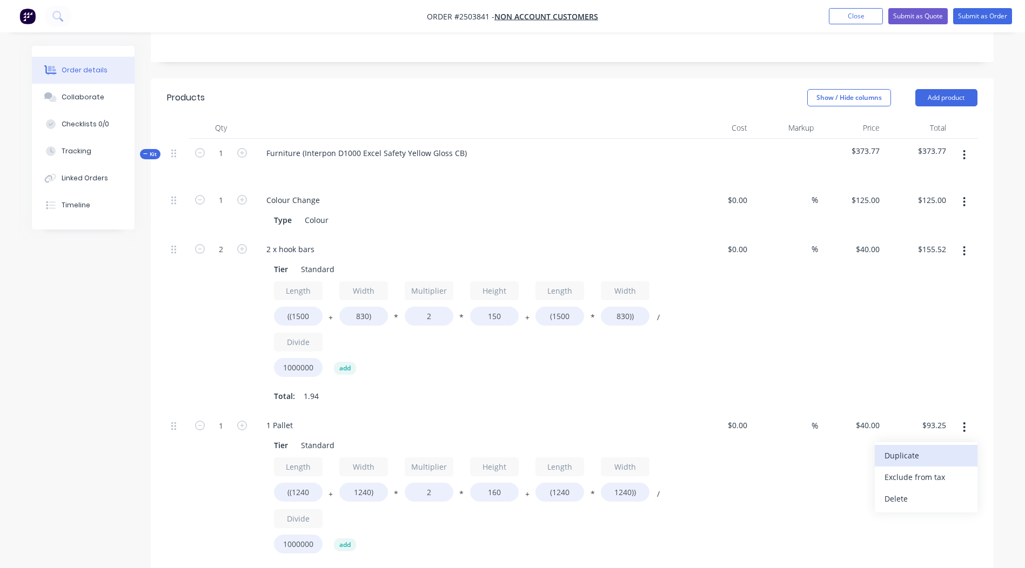
click at [910, 448] on div "Duplicate" at bounding box center [925, 456] width 83 height 16
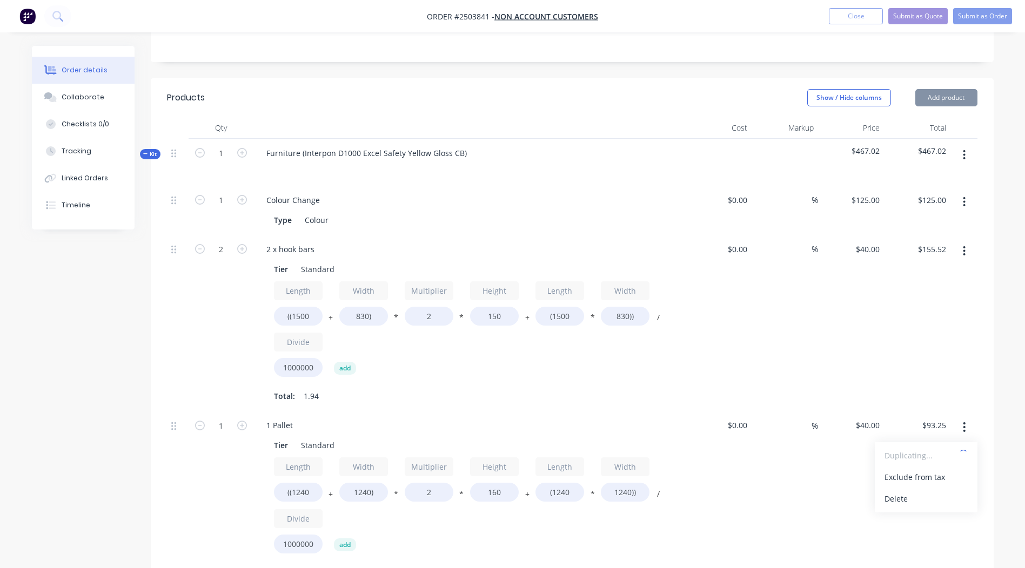
scroll to position [471, 0]
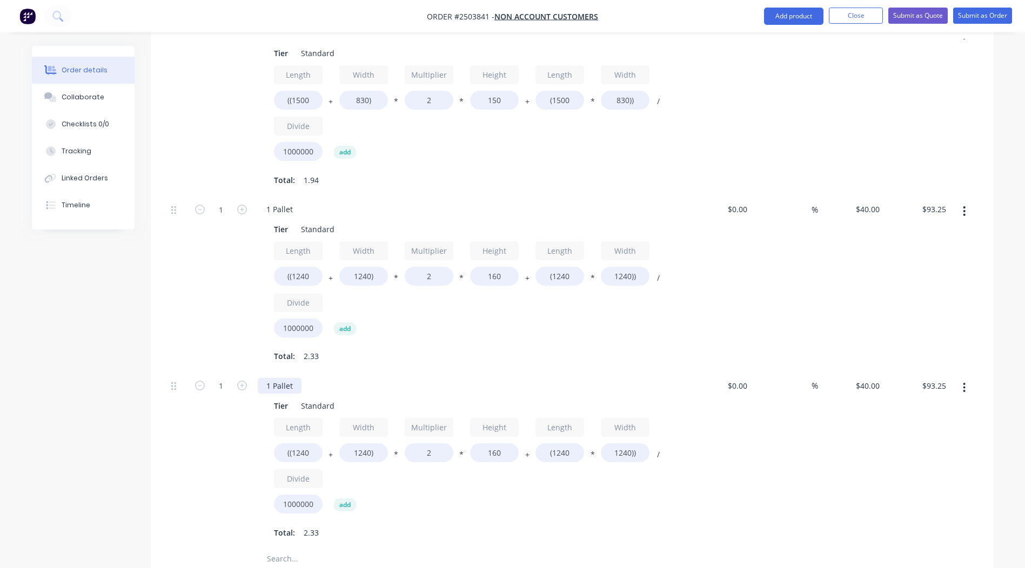
click at [289, 378] on div "1 Pallet" at bounding box center [280, 386] width 44 height 16
click at [303, 444] on input "((1240" at bounding box center [298, 453] width 49 height 19
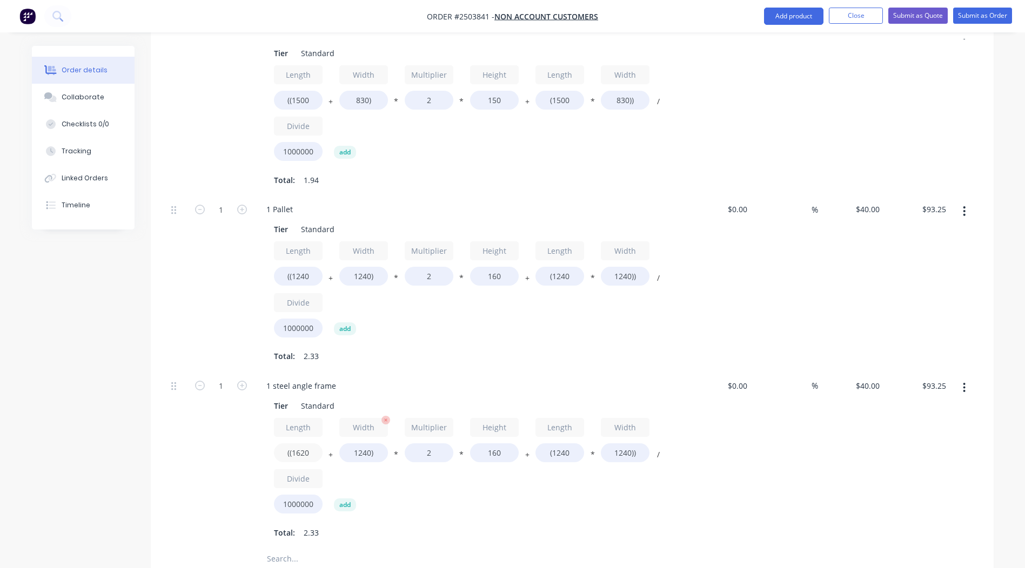
type input "((1620"
type input "$98.11"
click at [356, 444] on input "1240)" at bounding box center [363, 453] width 49 height 19
type input "1400)"
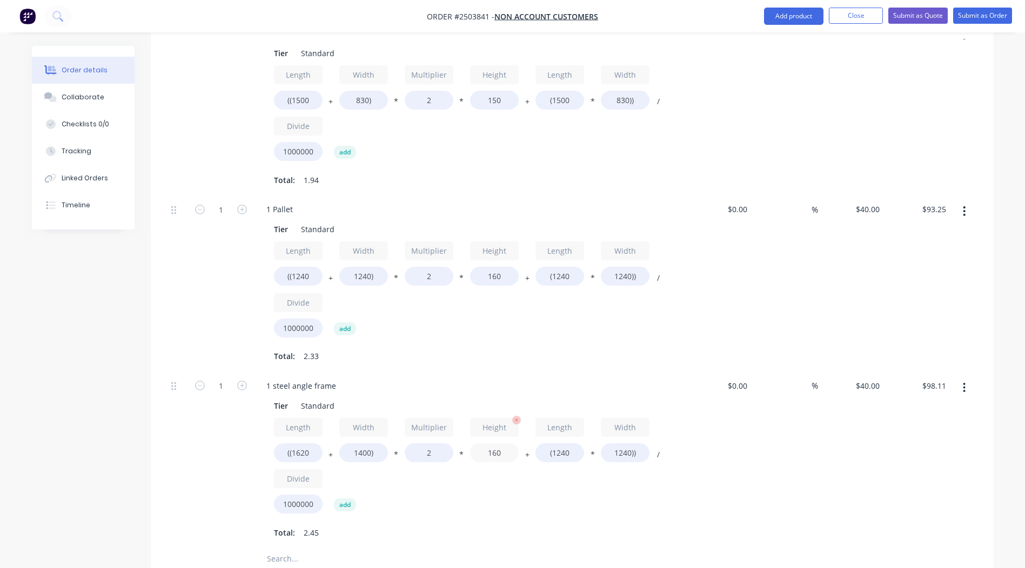
type input "$100.16"
click at [494, 444] on input "160" at bounding box center [494, 453] width 49 height 19
type input "120"
type input "$90.50"
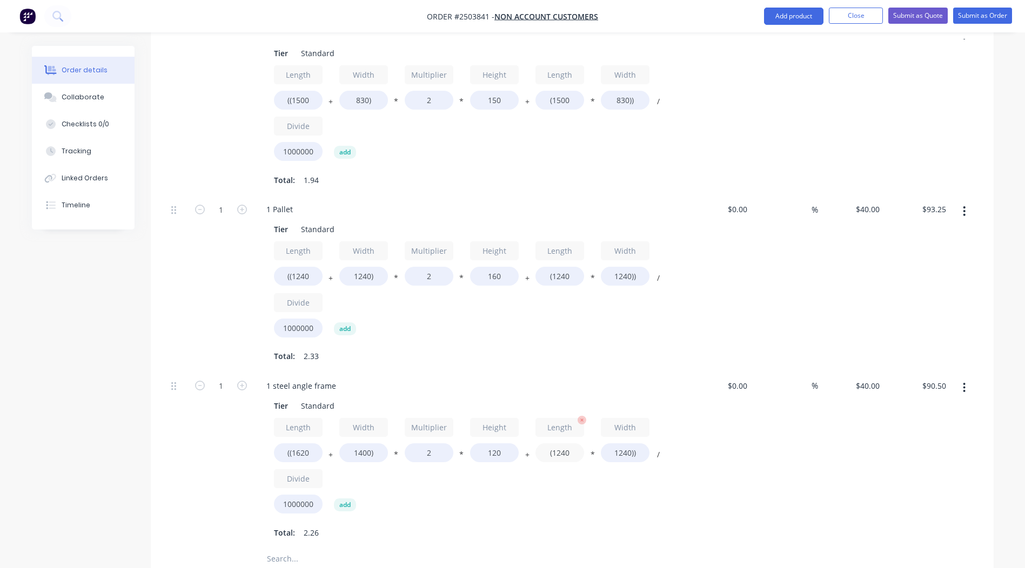
click at [559, 444] on input "(1240" at bounding box center [559, 453] width 49 height 19
click at [560, 444] on input "(1240" at bounding box center [559, 453] width 49 height 19
type input "(1620"
type input "$109.34"
click at [624, 444] on input "1240))" at bounding box center [625, 453] width 49 height 19
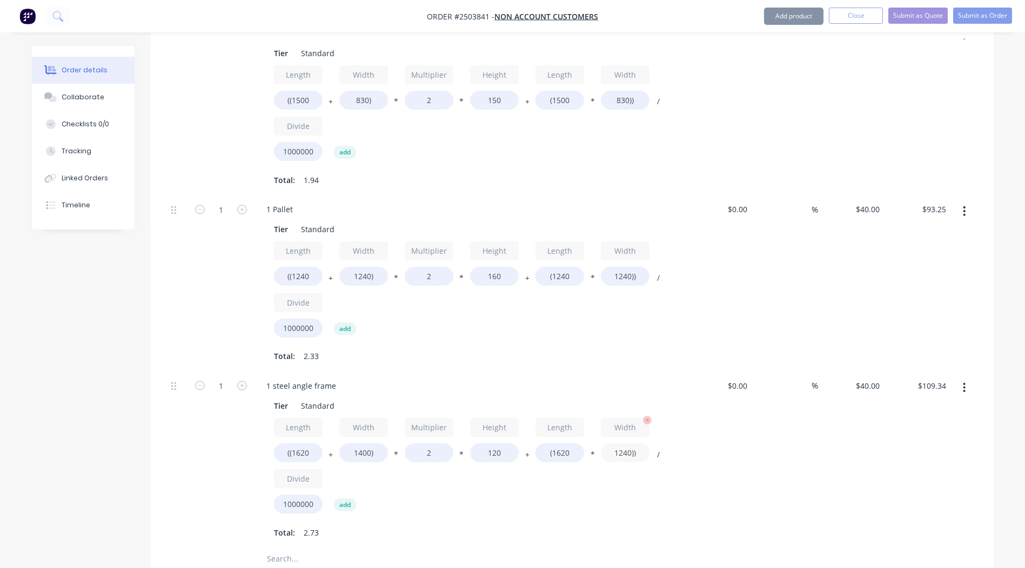
click at [624, 444] on input "1240))" at bounding box center [625, 453] width 49 height 19
type input "1400))"
type input "$119.71"
click at [766, 417] on div "%" at bounding box center [785, 460] width 66 height 177
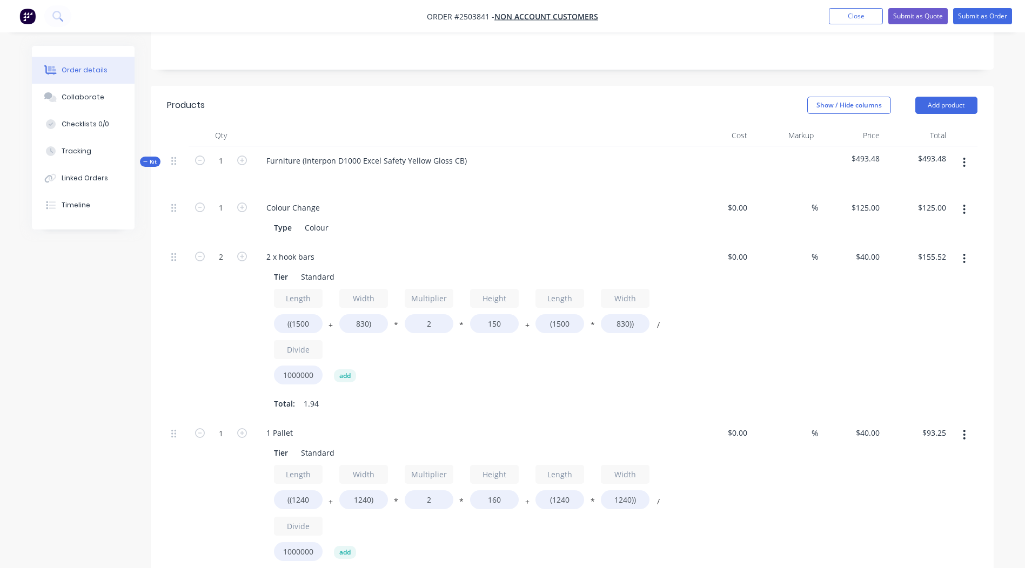
scroll to position [92, 0]
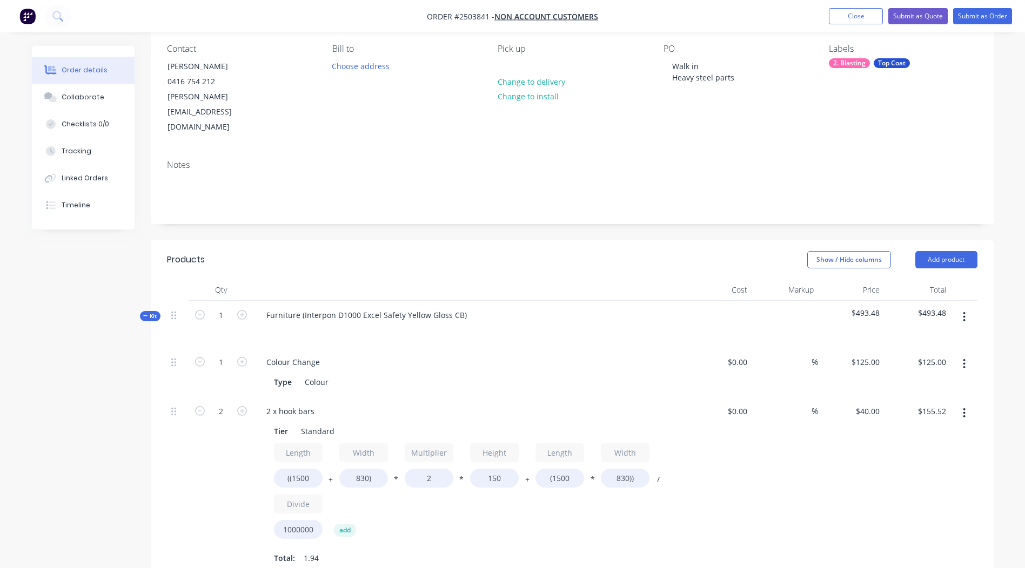
click at [963, 311] on icon "button" at bounding box center [964, 317] width 3 height 12
click at [927, 338] on div "Add product to kit" at bounding box center [925, 346] width 83 height 16
click at [913, 381] on div "Product catalogue" at bounding box center [925, 389] width 83 height 16
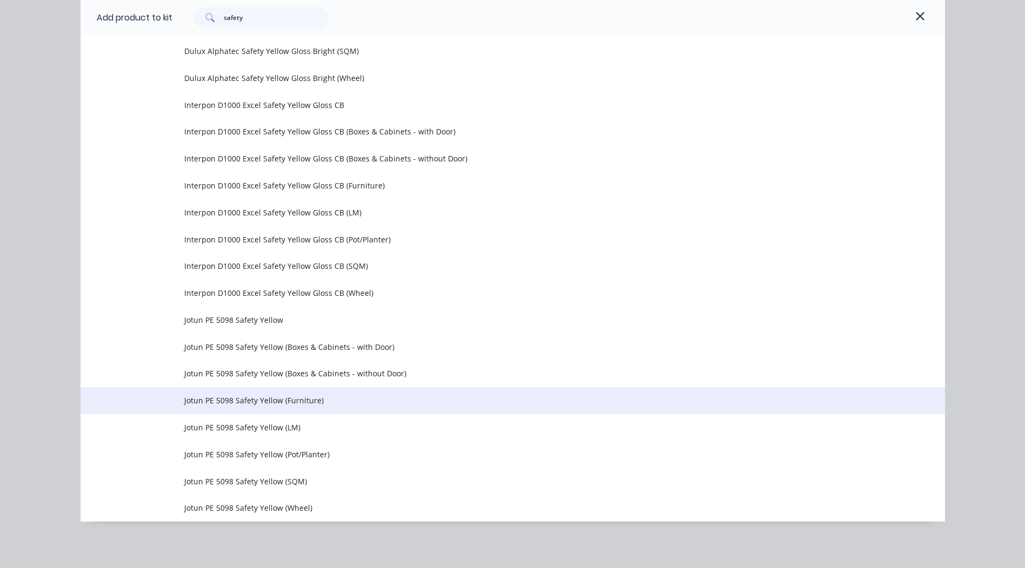
scroll to position [490, 0]
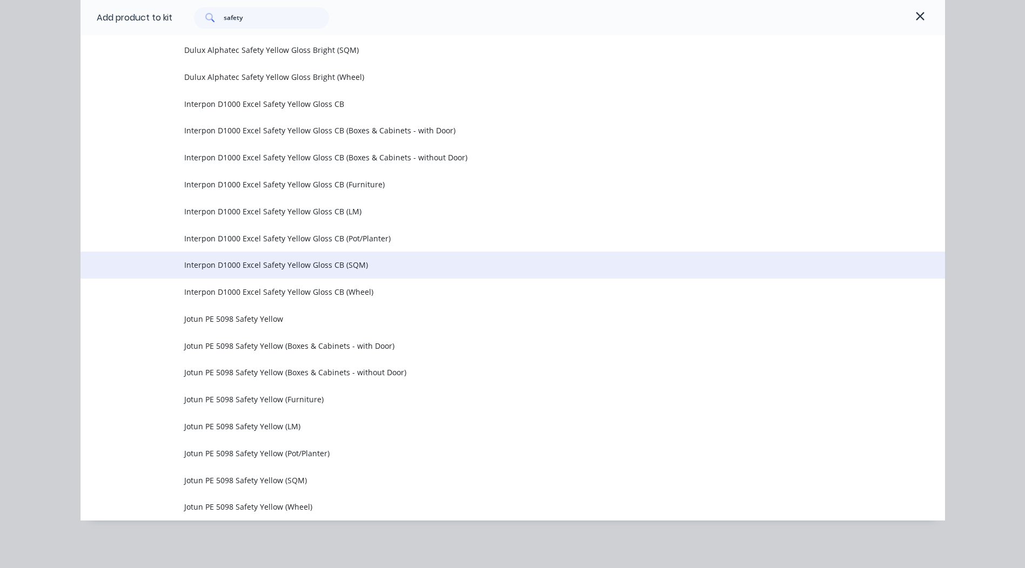
click at [305, 265] on span "Interpon D1000 Excel Safety Yellow Gloss CB (SQM)" at bounding box center [488, 264] width 608 height 11
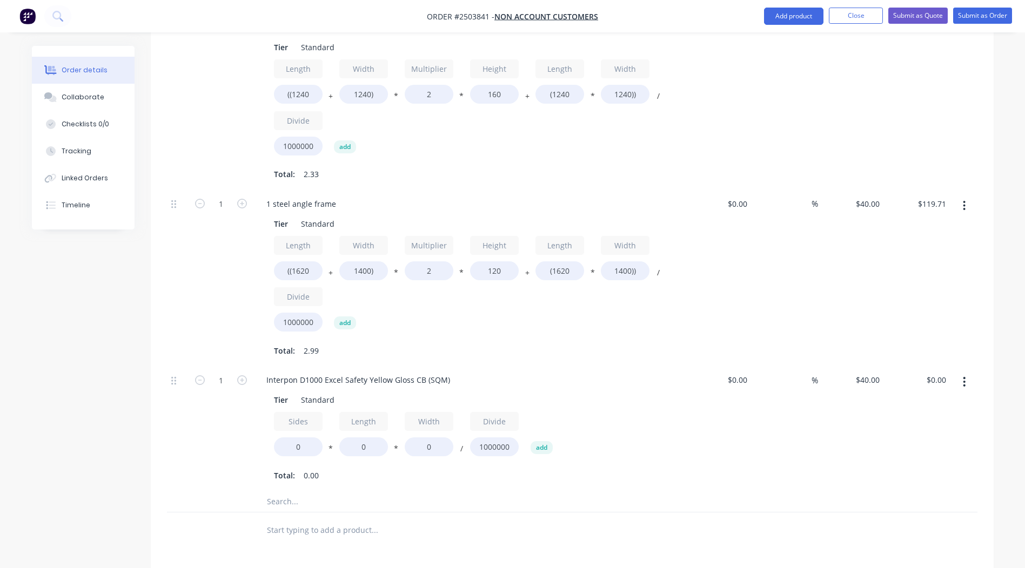
scroll to position [877, 0]
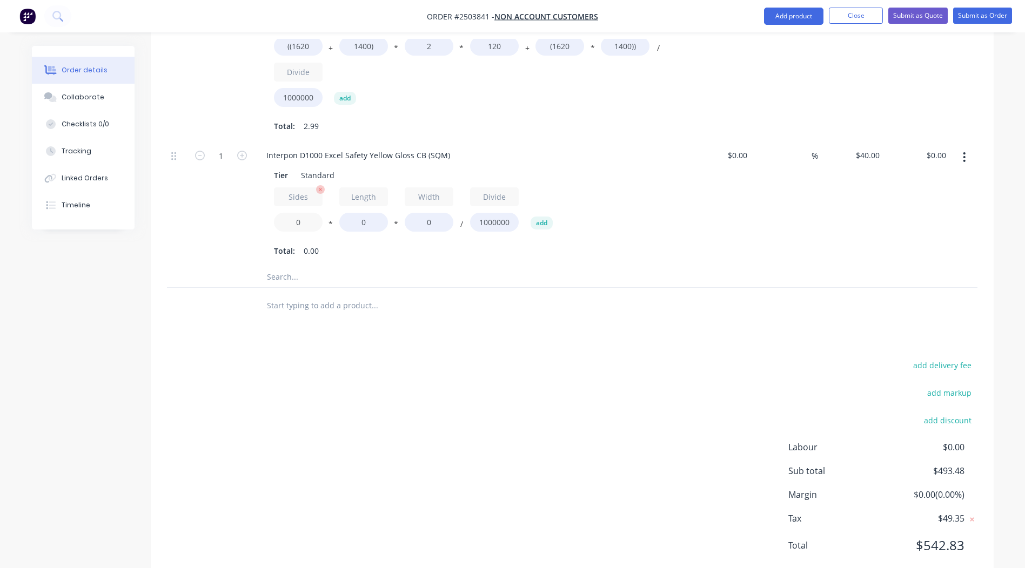
click at [300, 213] on input "0" at bounding box center [298, 222] width 49 height 19
type input "2"
click at [359, 213] on input "0" at bounding box center [363, 222] width 49 height 19
click at [360, 213] on input "0" at bounding box center [363, 222] width 49 height 19
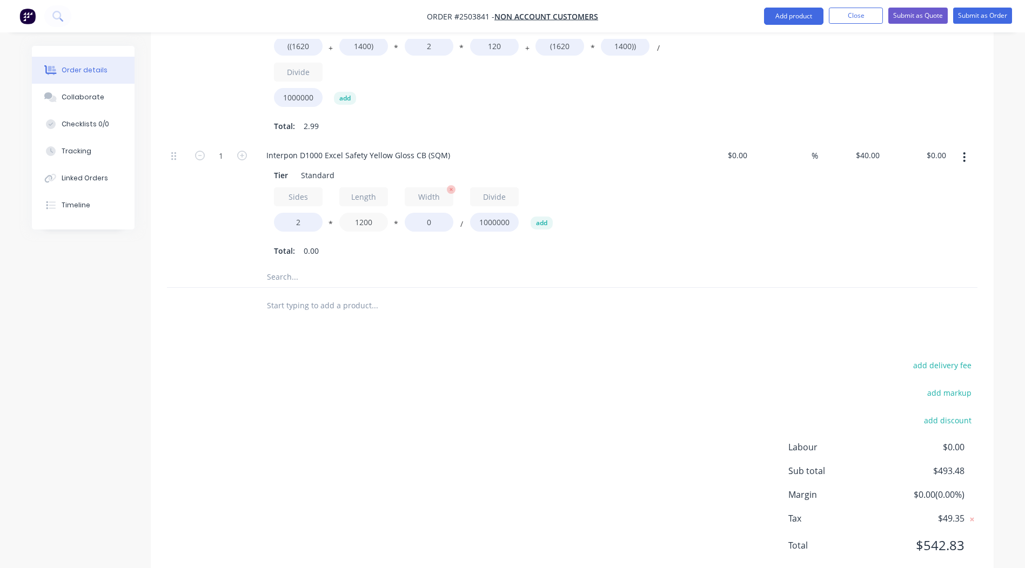
type input "1200"
click at [428, 213] on input "0" at bounding box center [429, 222] width 49 height 19
type input "300"
type input "$28.80"
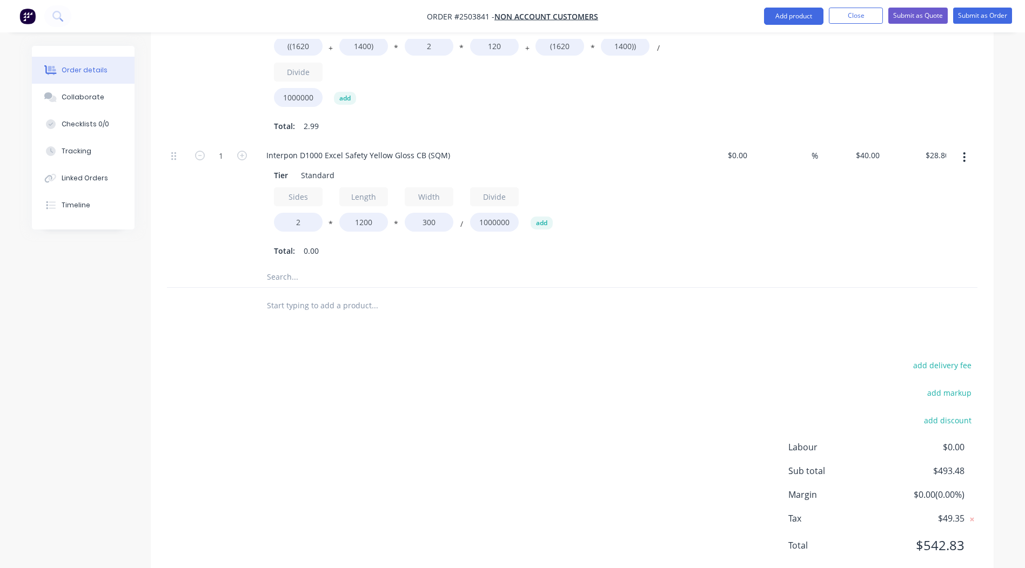
click at [466, 288] on div at bounding box center [447, 305] width 389 height 35
type input "2"
type input "$57.60"
click at [546, 372] on div "add delivery fee add markup add discount Labour $0.00 Sub total $522.28 Margin …" at bounding box center [572, 462] width 810 height 209
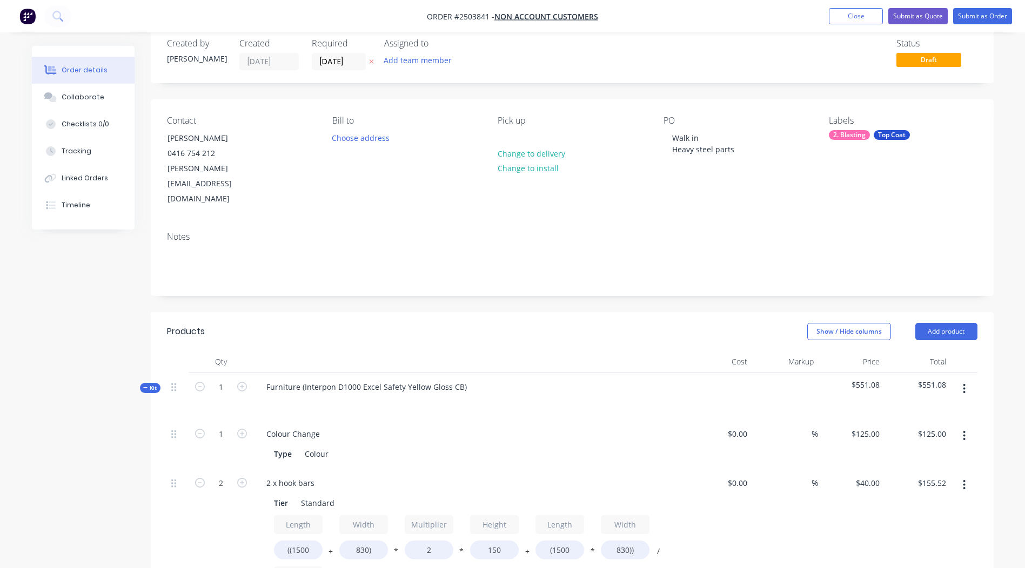
scroll to position [0, 0]
